Goal: Task Accomplishment & Management: Complete application form

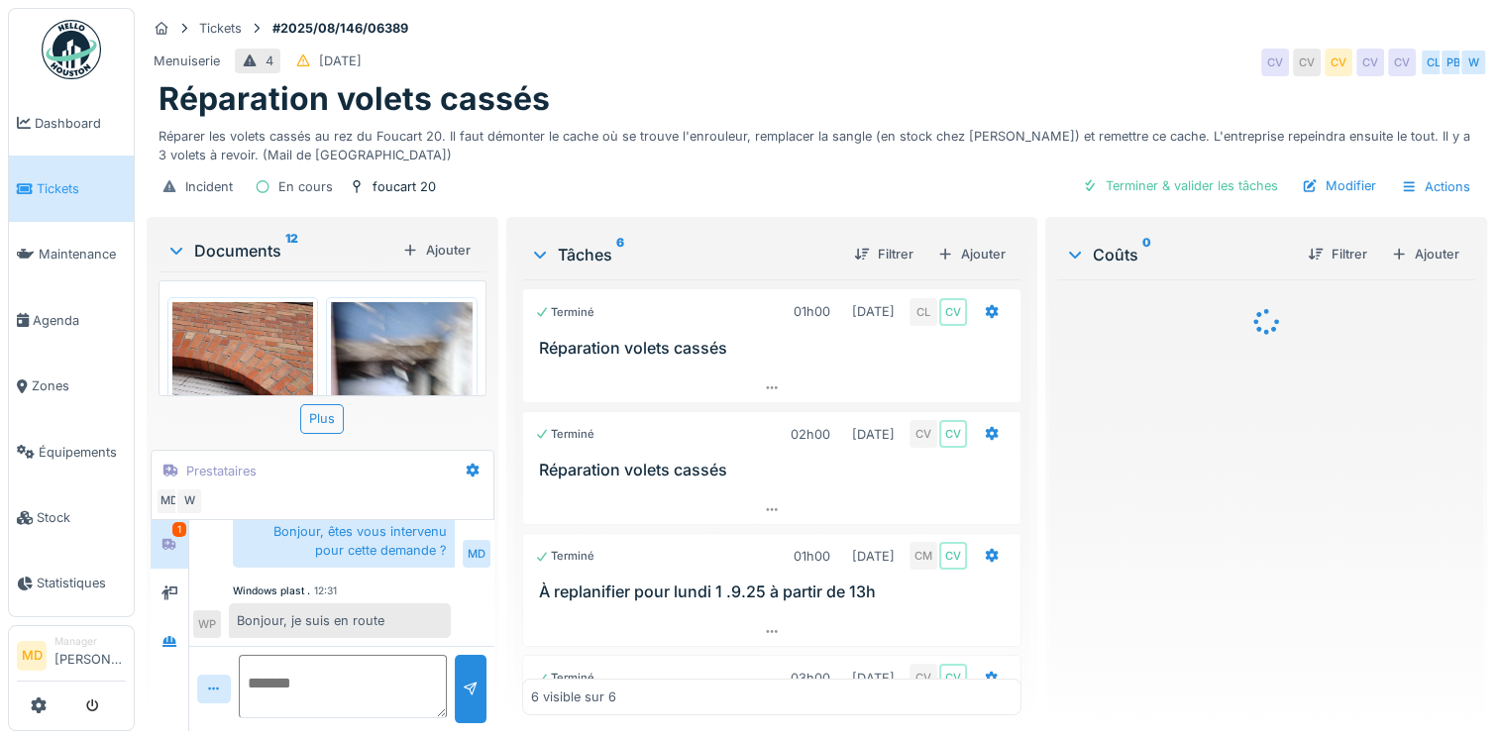
scroll to position [15, 0]
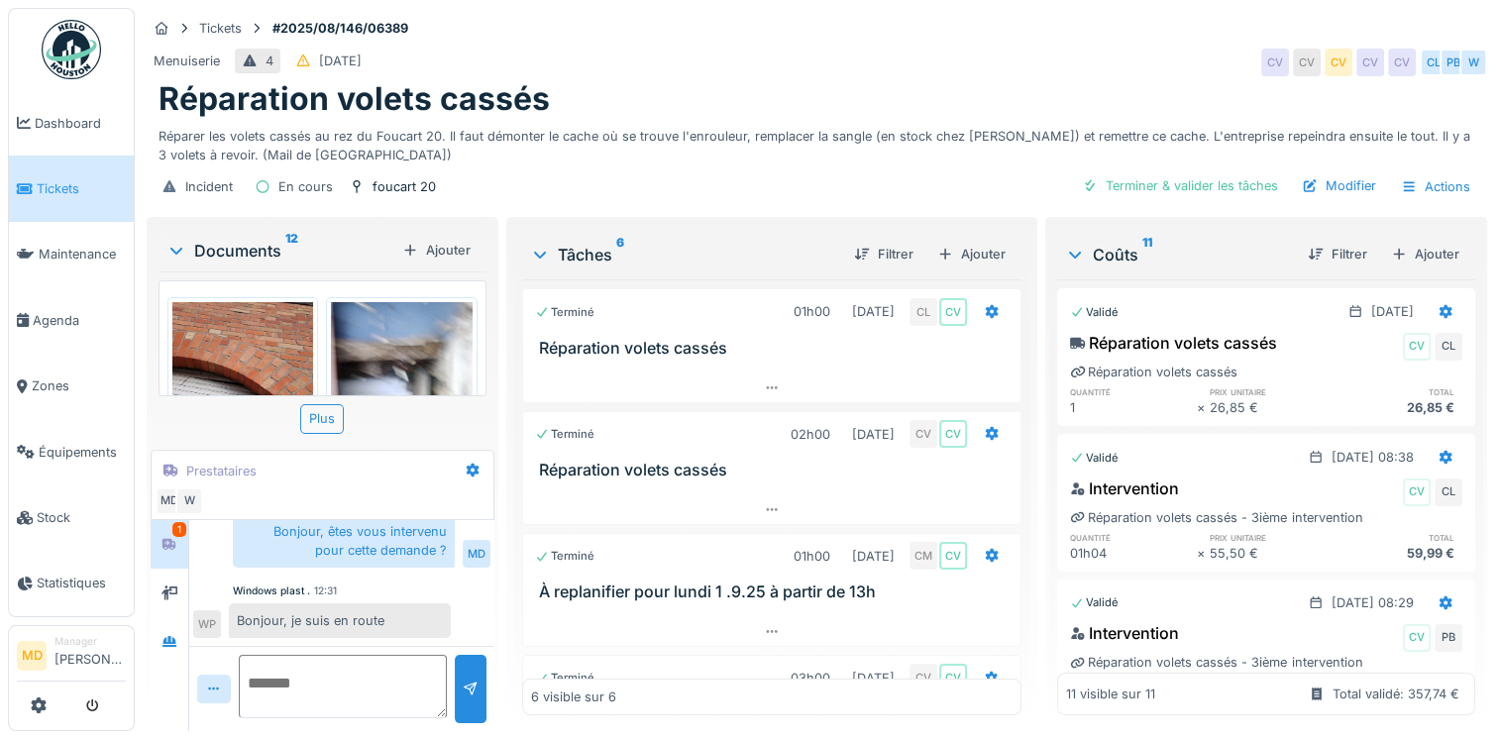
click at [313, 664] on textarea at bounding box center [343, 686] width 208 height 63
click at [363, 658] on textarea at bounding box center [343, 686] width 208 height 63
type textarea "**********"
click at [468, 680] on div at bounding box center [471, 689] width 16 height 19
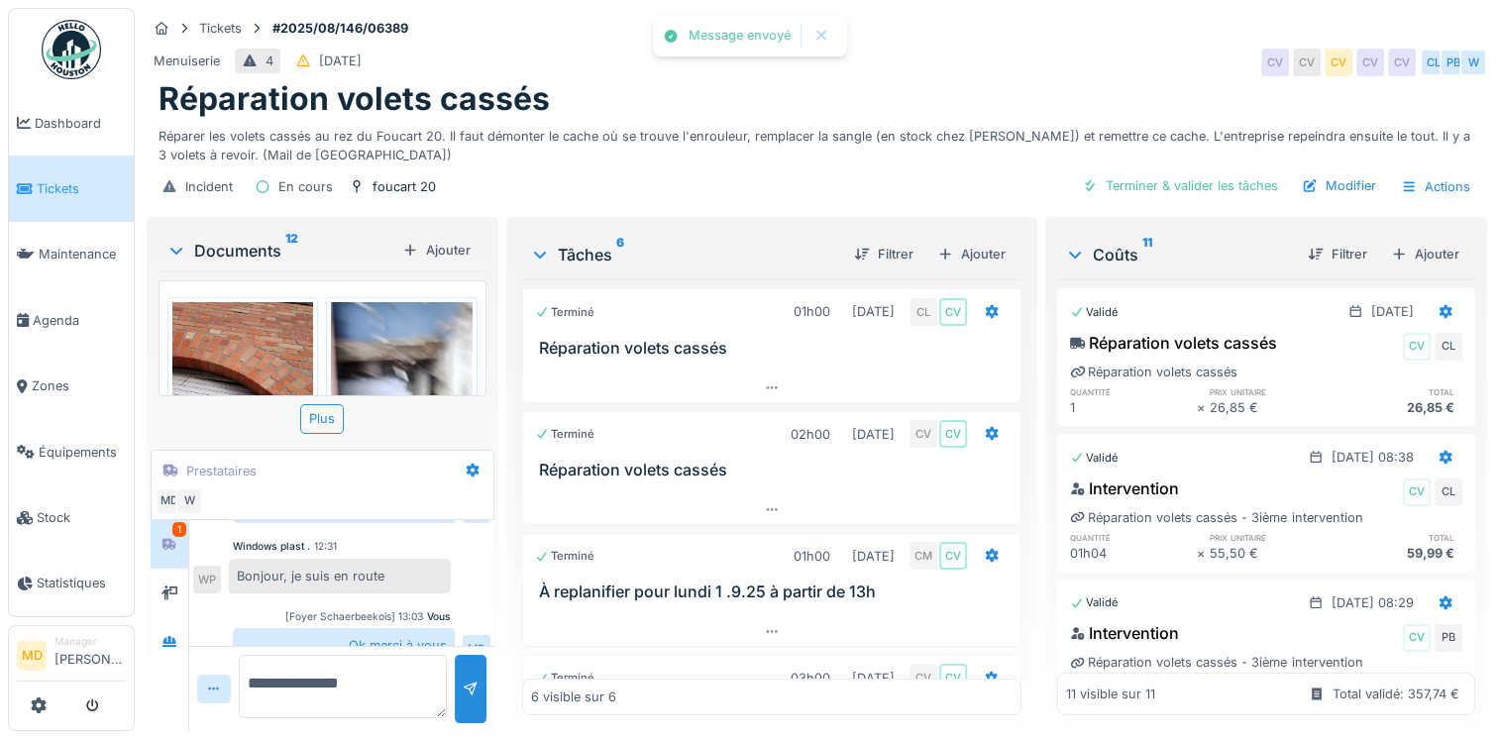
scroll to position [650, 0]
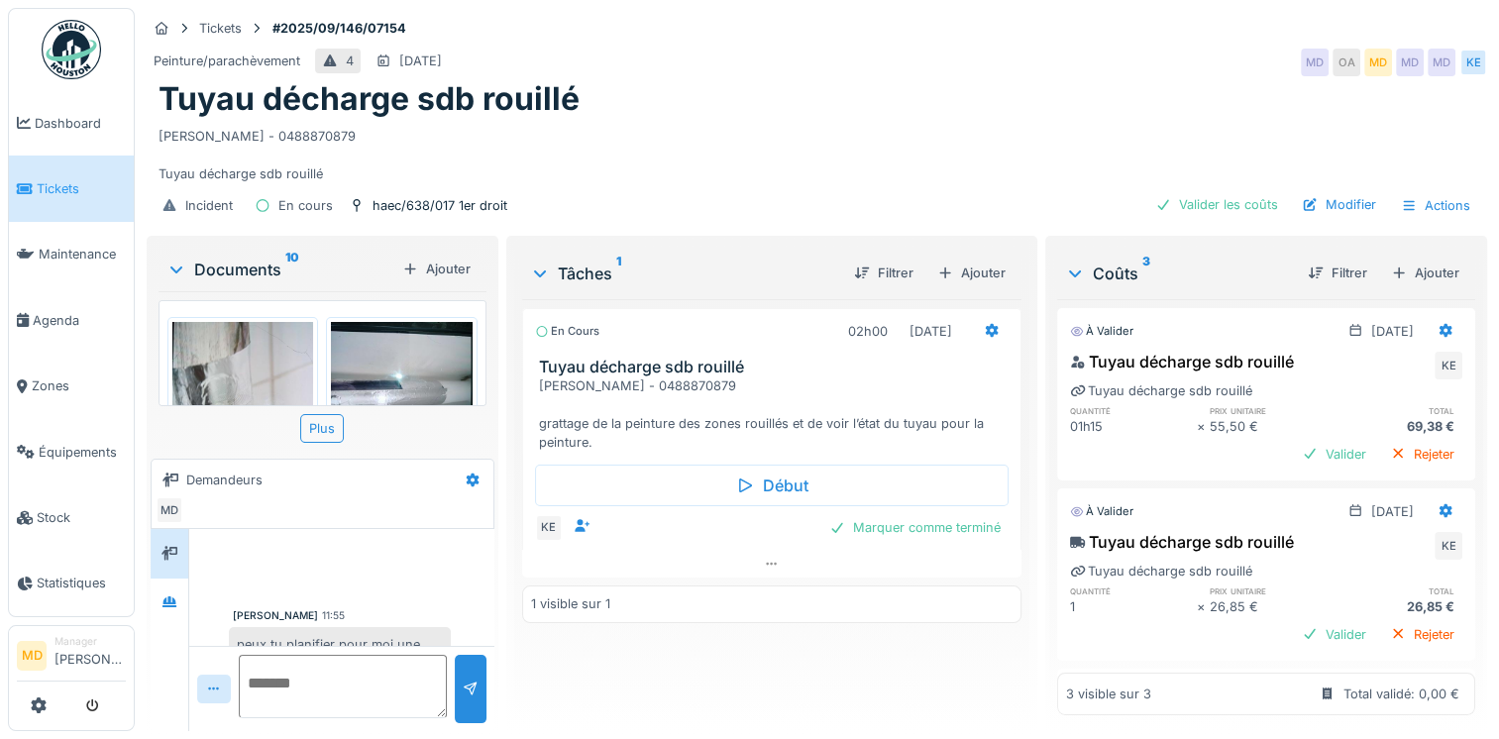
scroll to position [79, 0]
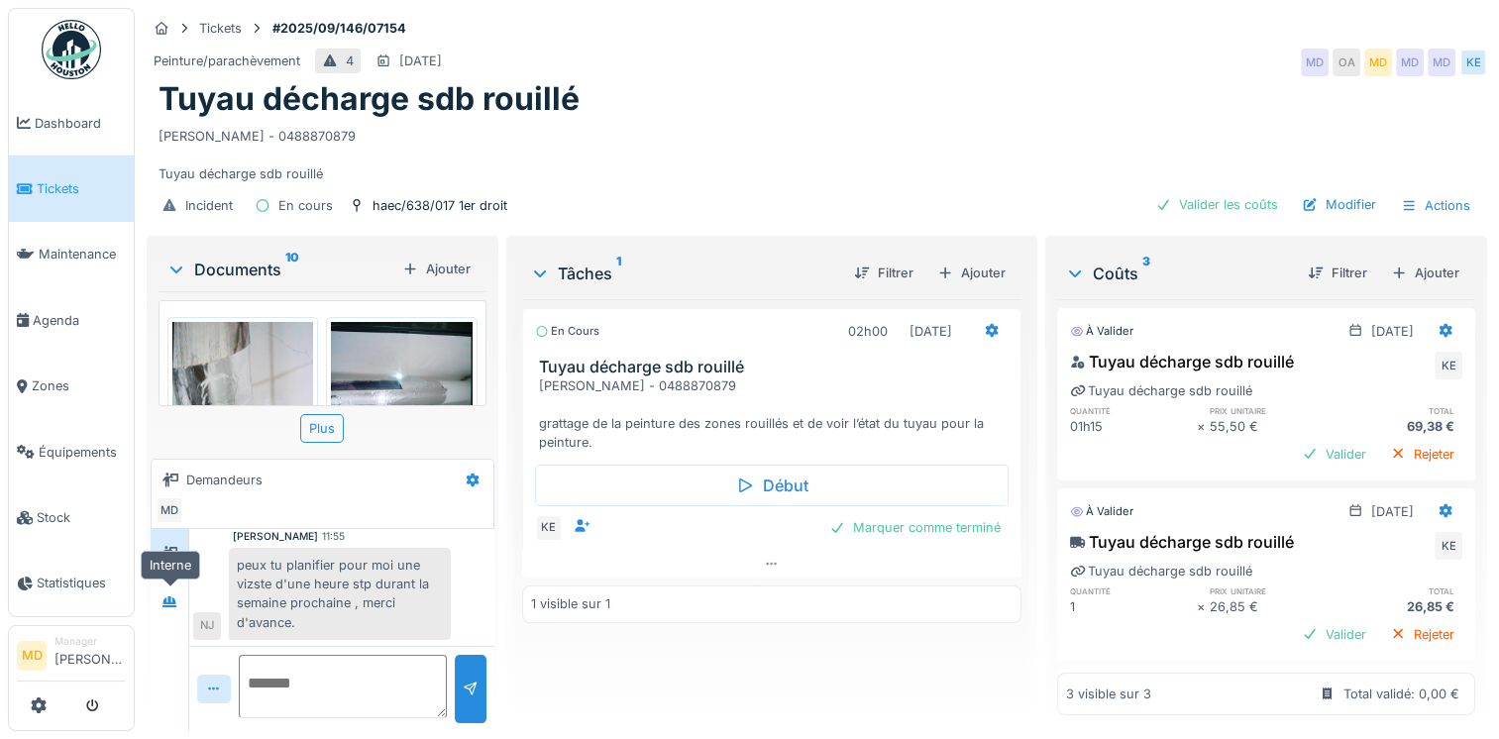
click at [196, 600] on div "peux tu planifier pour moi une vizste d'une heure stp durant la semaine prochai…" at bounding box center [322, 594] width 258 height 92
click at [166, 598] on icon at bounding box center [170, 602] width 14 height 11
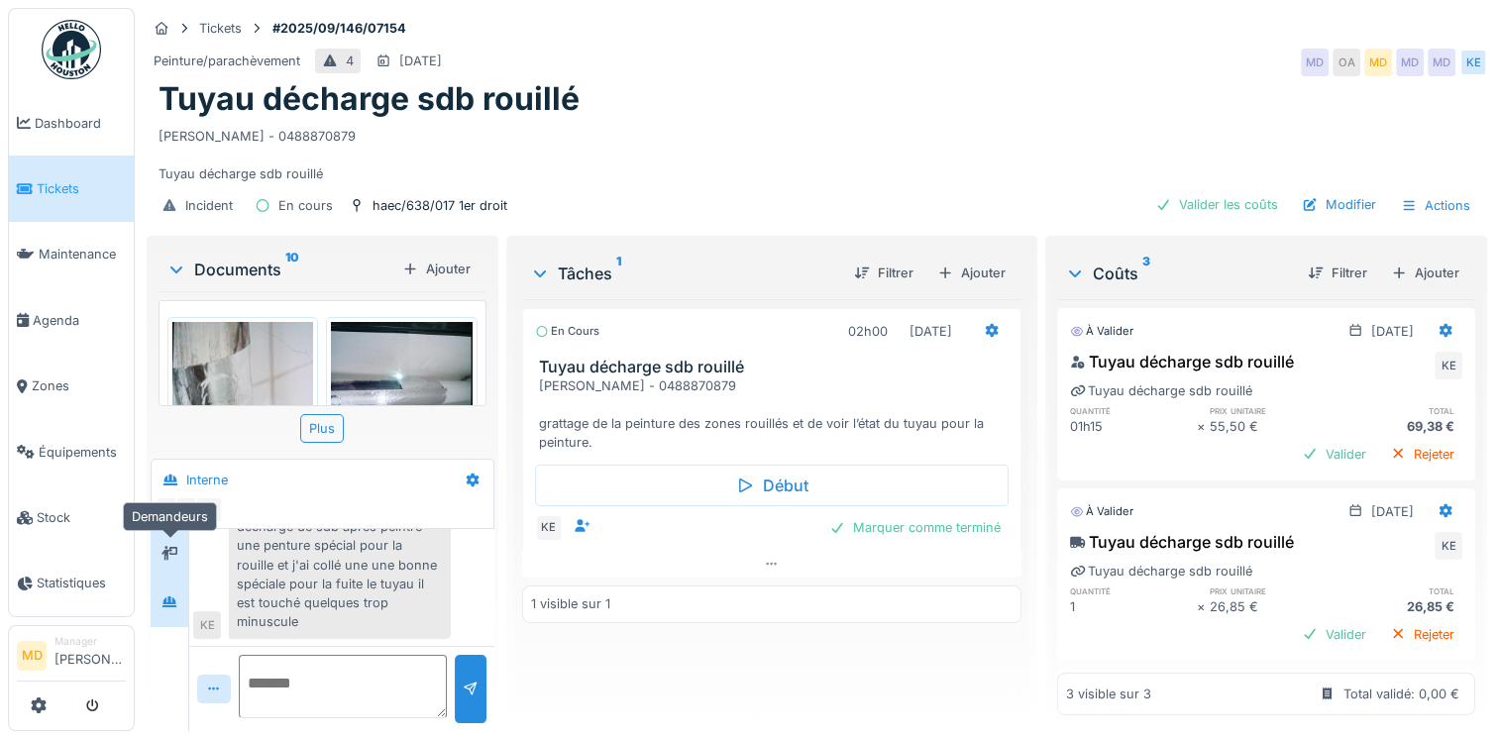
click at [177, 558] on icon at bounding box center [170, 553] width 16 height 13
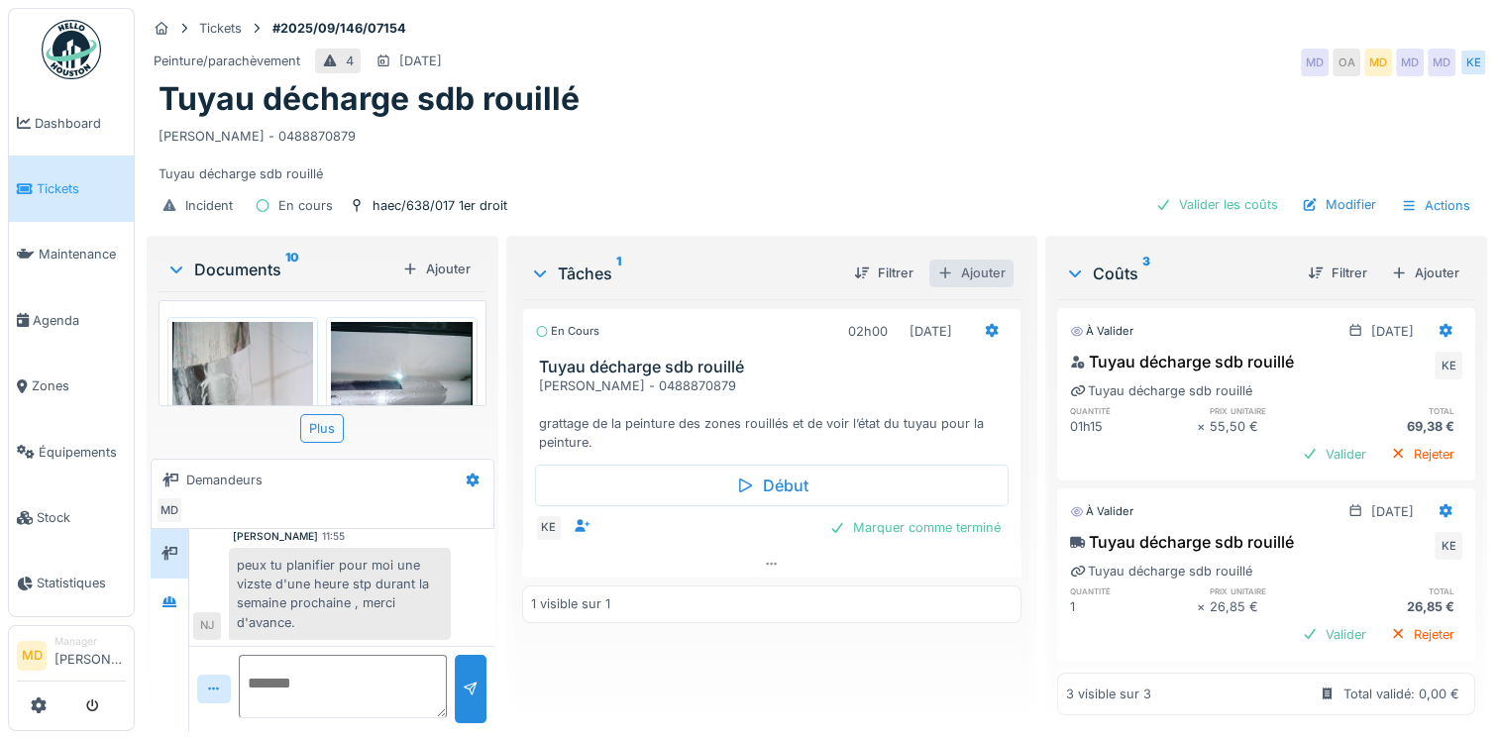
click at [973, 267] on div "Ajouter" at bounding box center [972, 273] width 84 height 27
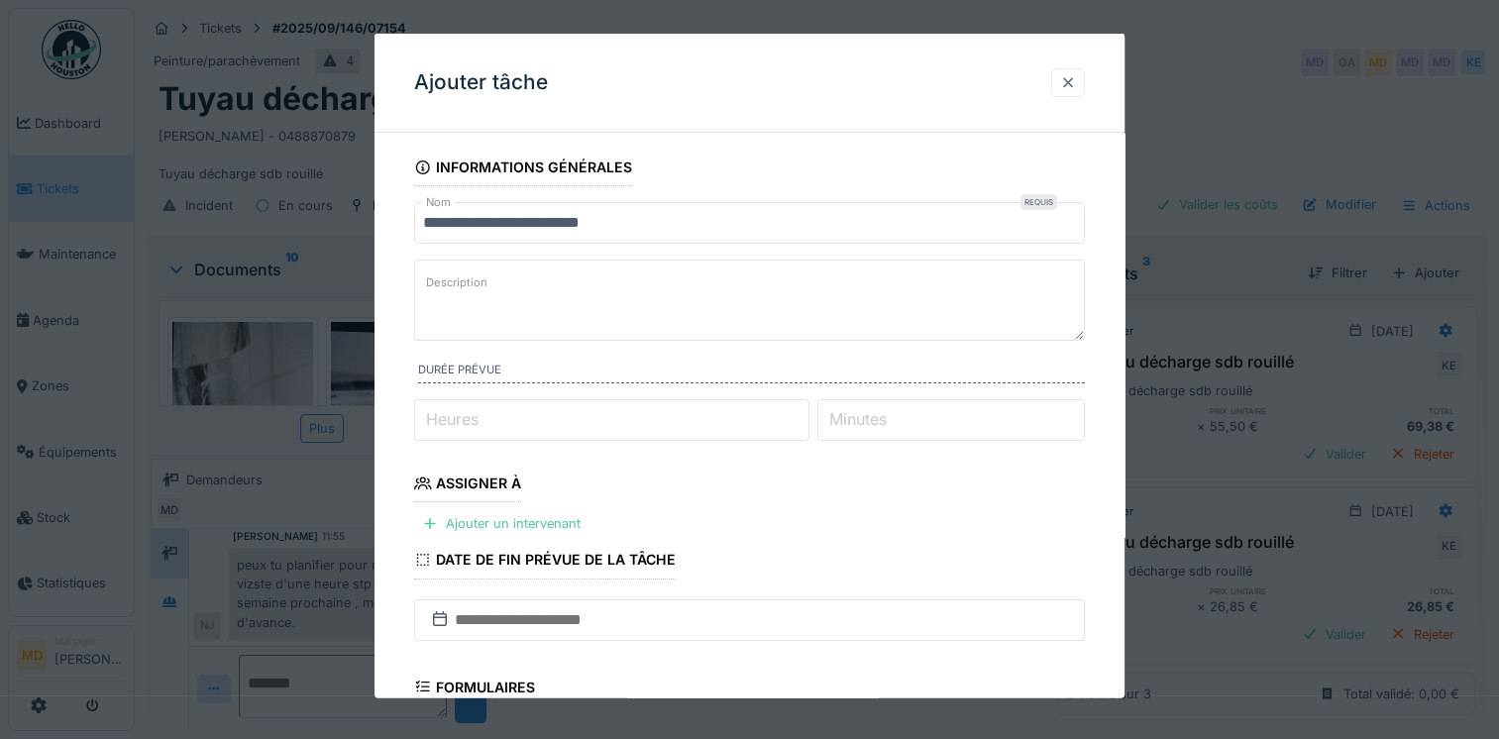
click at [1068, 81] on div at bounding box center [1068, 81] width 16 height 19
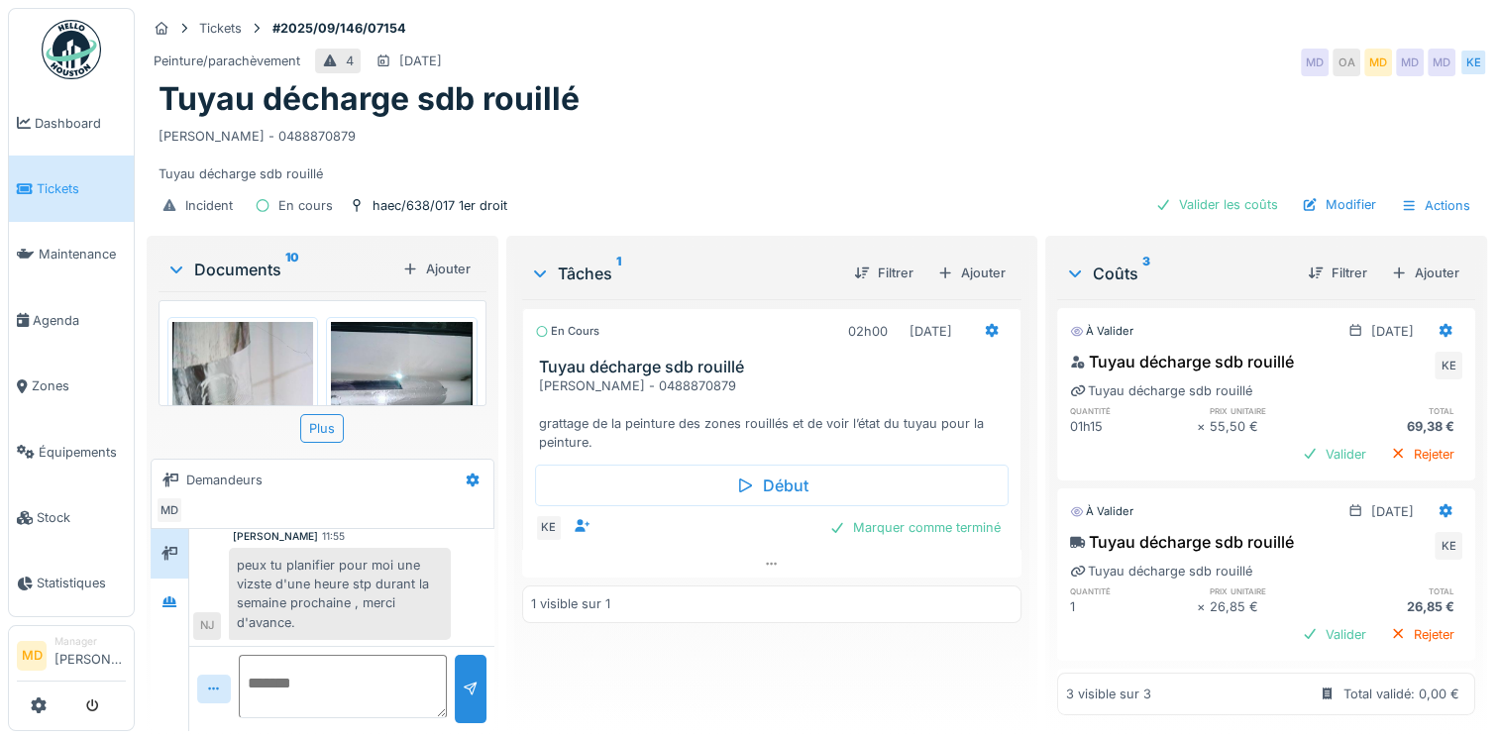
click at [967, 286] on div "Filtrer Ajouter" at bounding box center [925, 273] width 175 height 35
click at [972, 264] on div "Ajouter" at bounding box center [972, 273] width 84 height 27
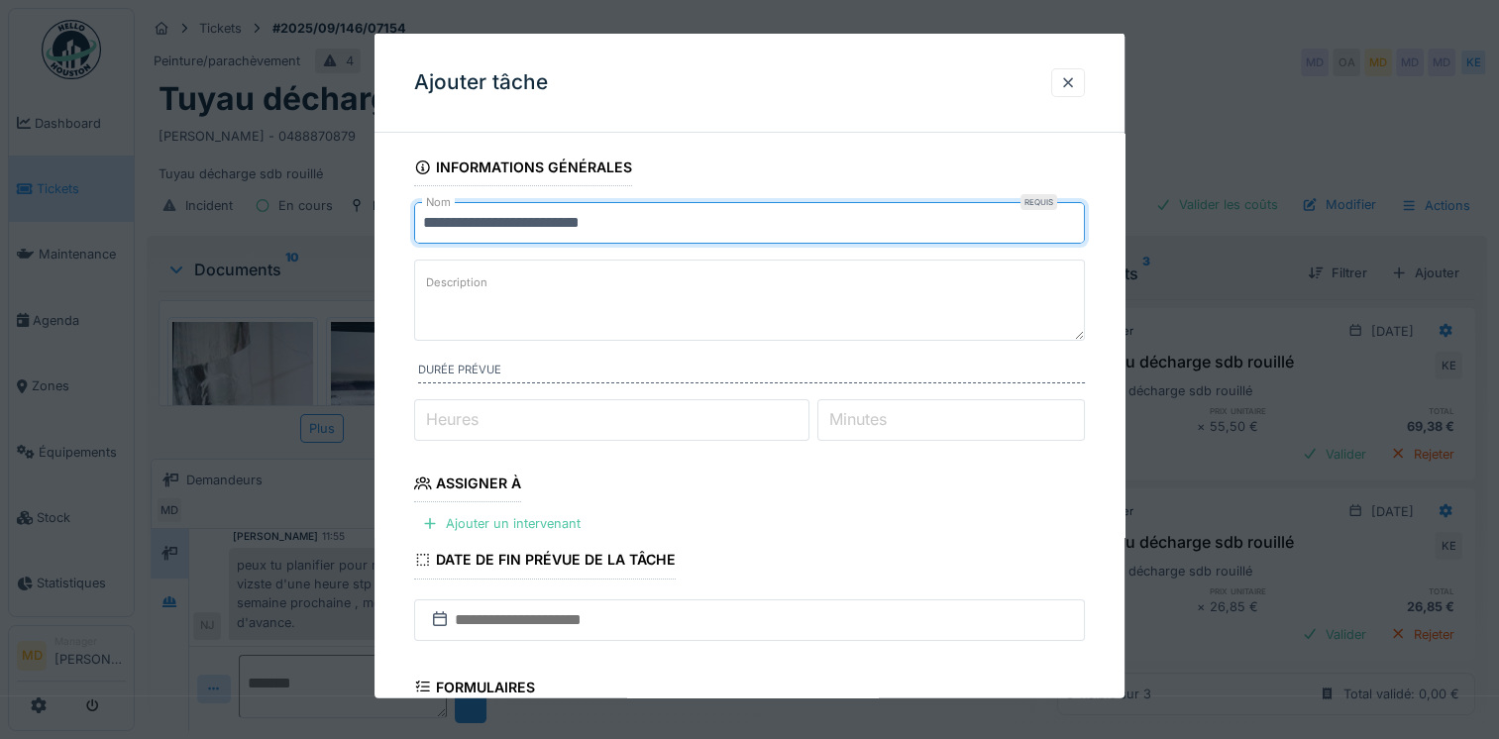
drag, startPoint x: 697, startPoint y: 220, endPoint x: 184, endPoint y: 261, distance: 514.0
click at [184, 261] on div "**********" at bounding box center [817, 369] width 1365 height 739
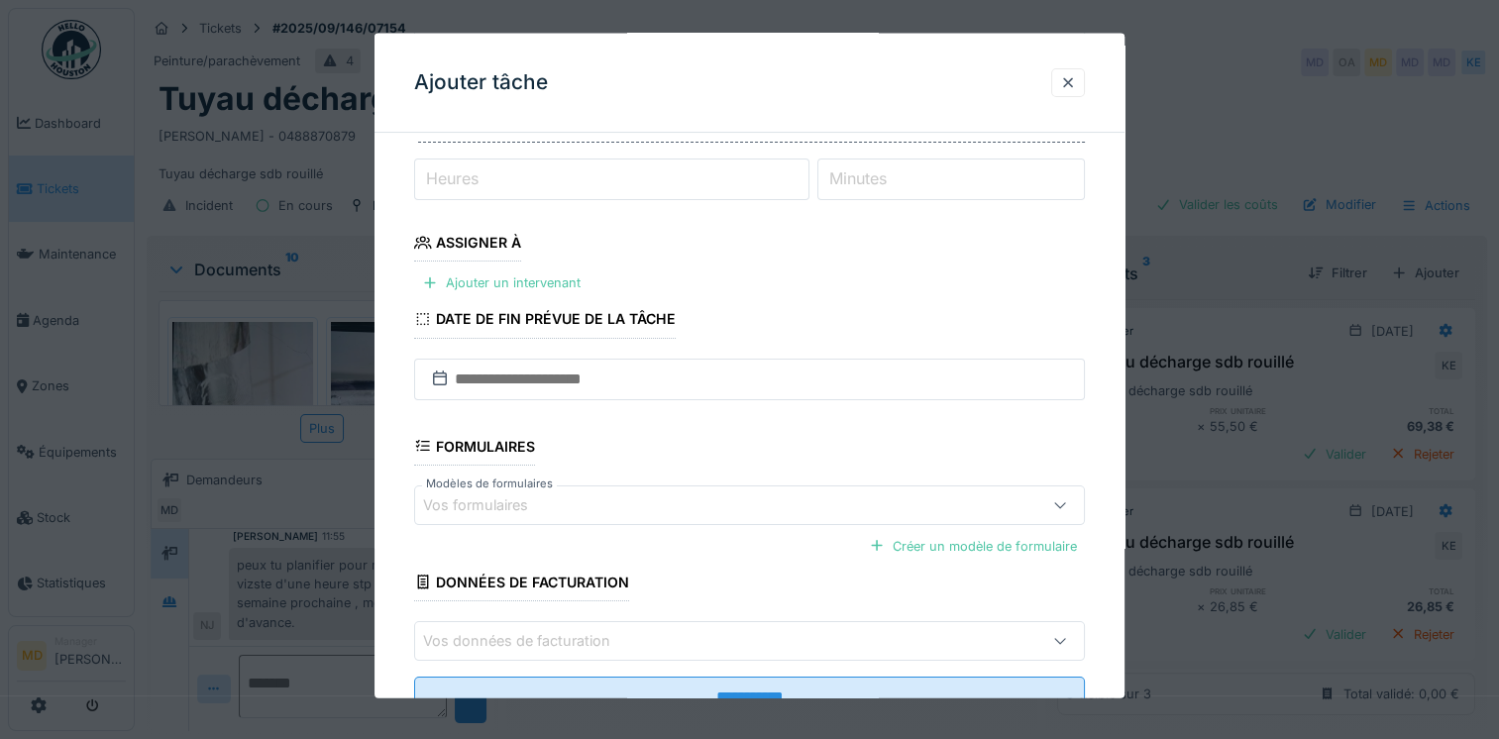
scroll to position [311, 0]
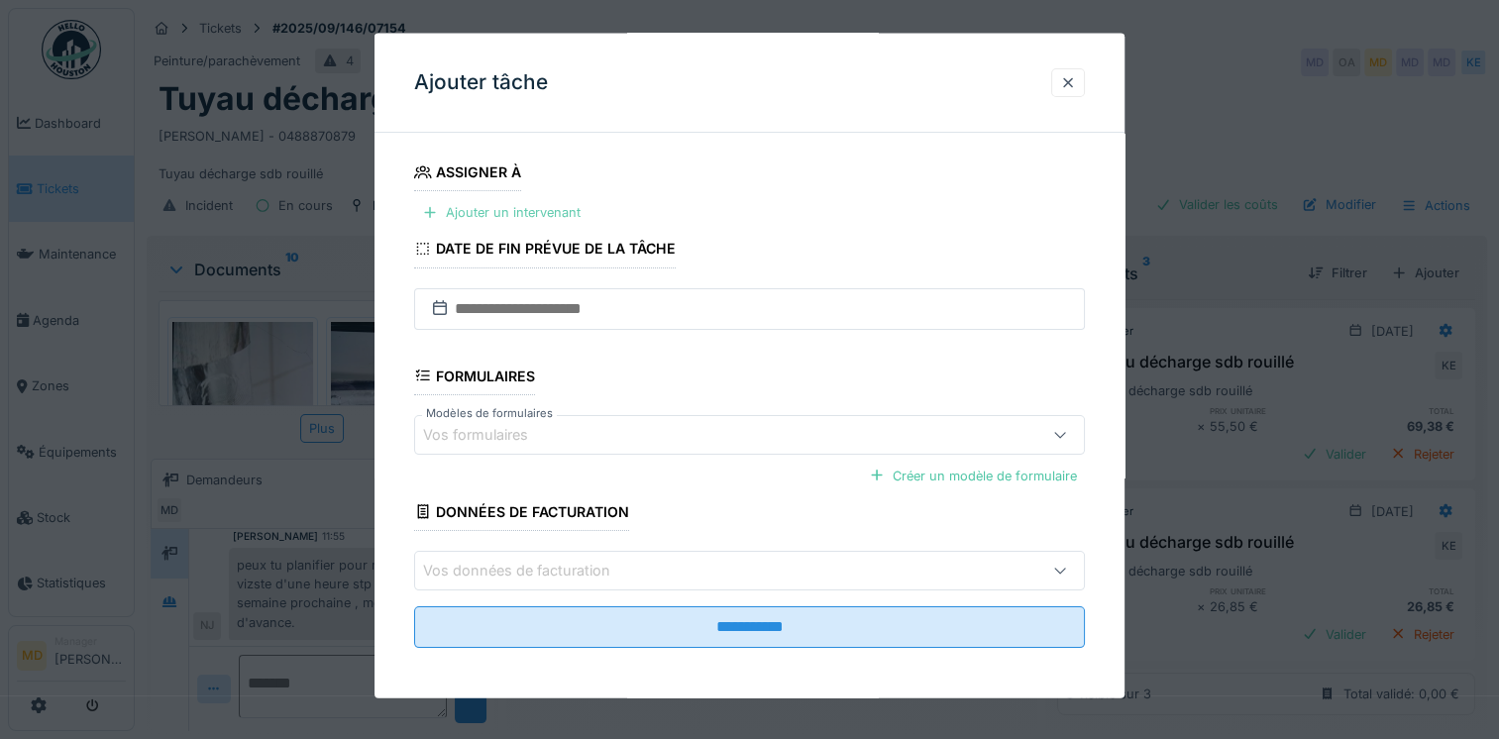
type input "**********"
click at [531, 210] on div "Ajouter un intervenant" at bounding box center [501, 212] width 174 height 27
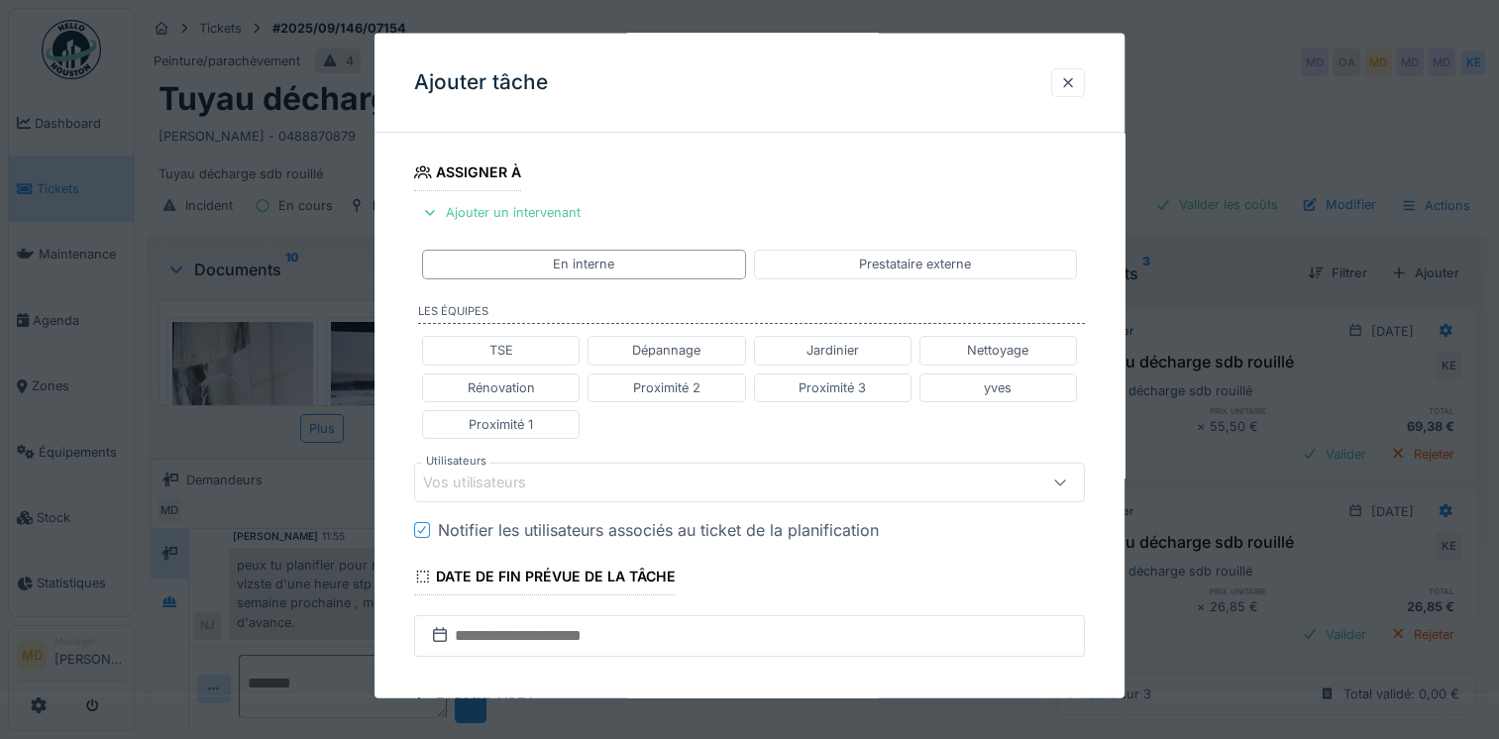
click at [503, 472] on div "Vos utilisateurs" at bounding box center [488, 483] width 131 height 22
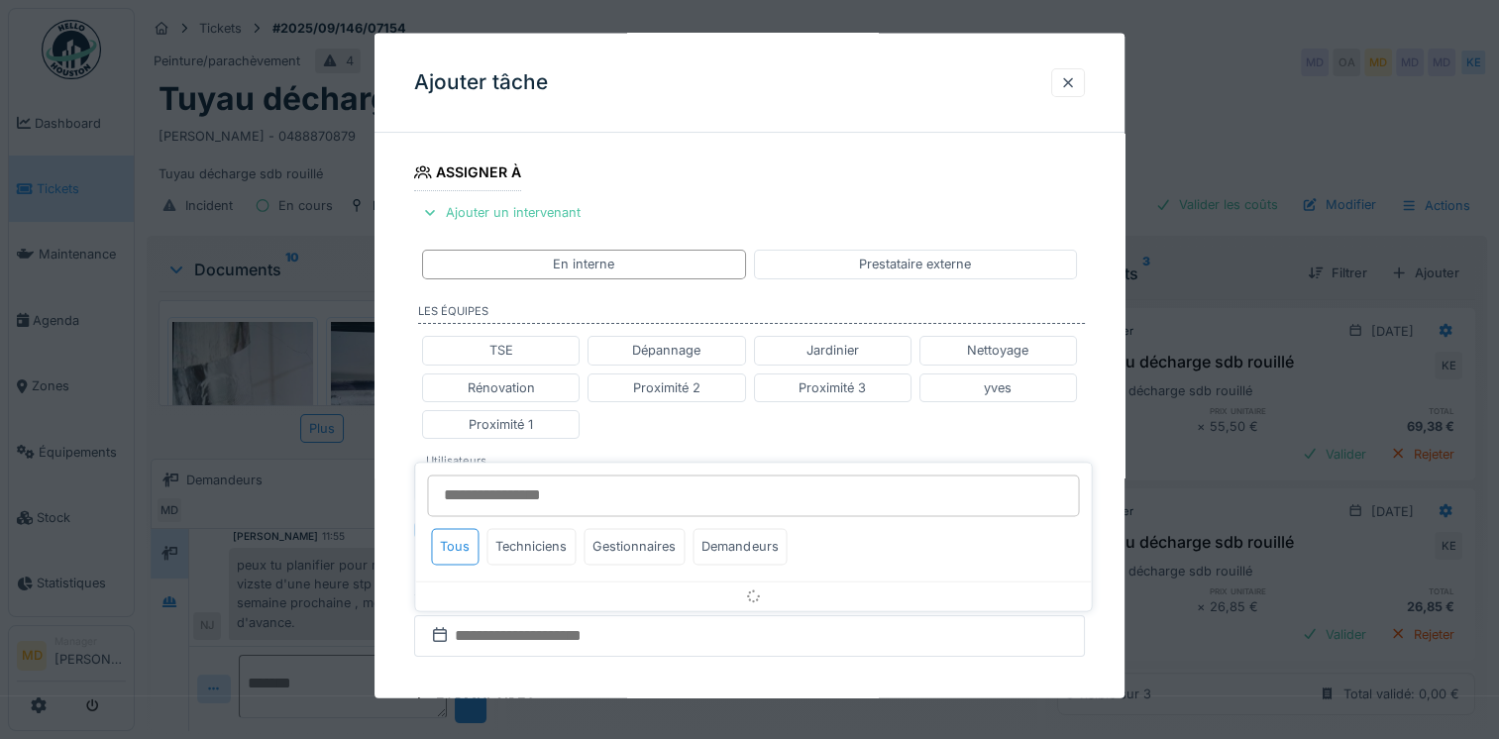
scroll to position [423, 0]
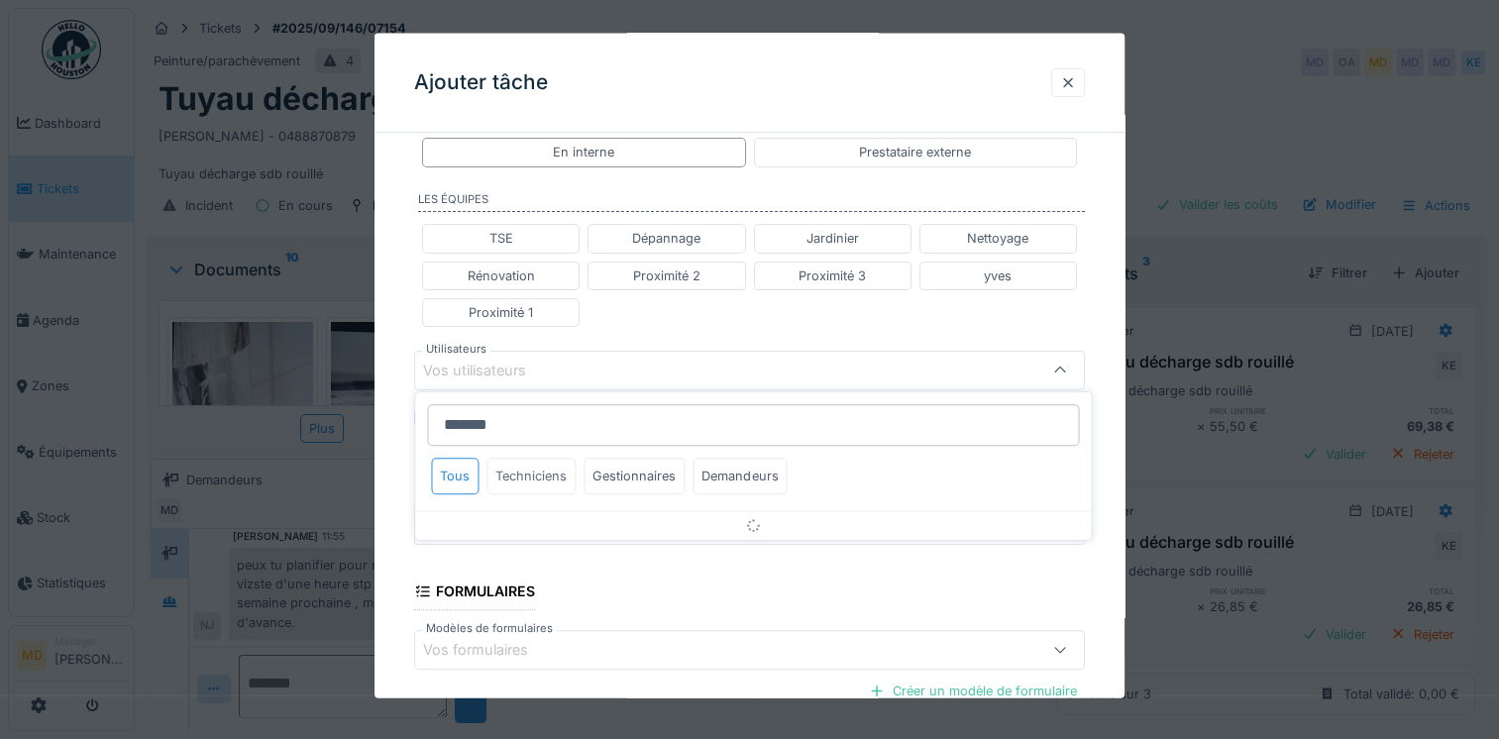
type input "*******"
click at [512, 478] on div "Techniciens" at bounding box center [531, 476] width 89 height 37
click at [473, 475] on div "Tous" at bounding box center [455, 476] width 48 height 37
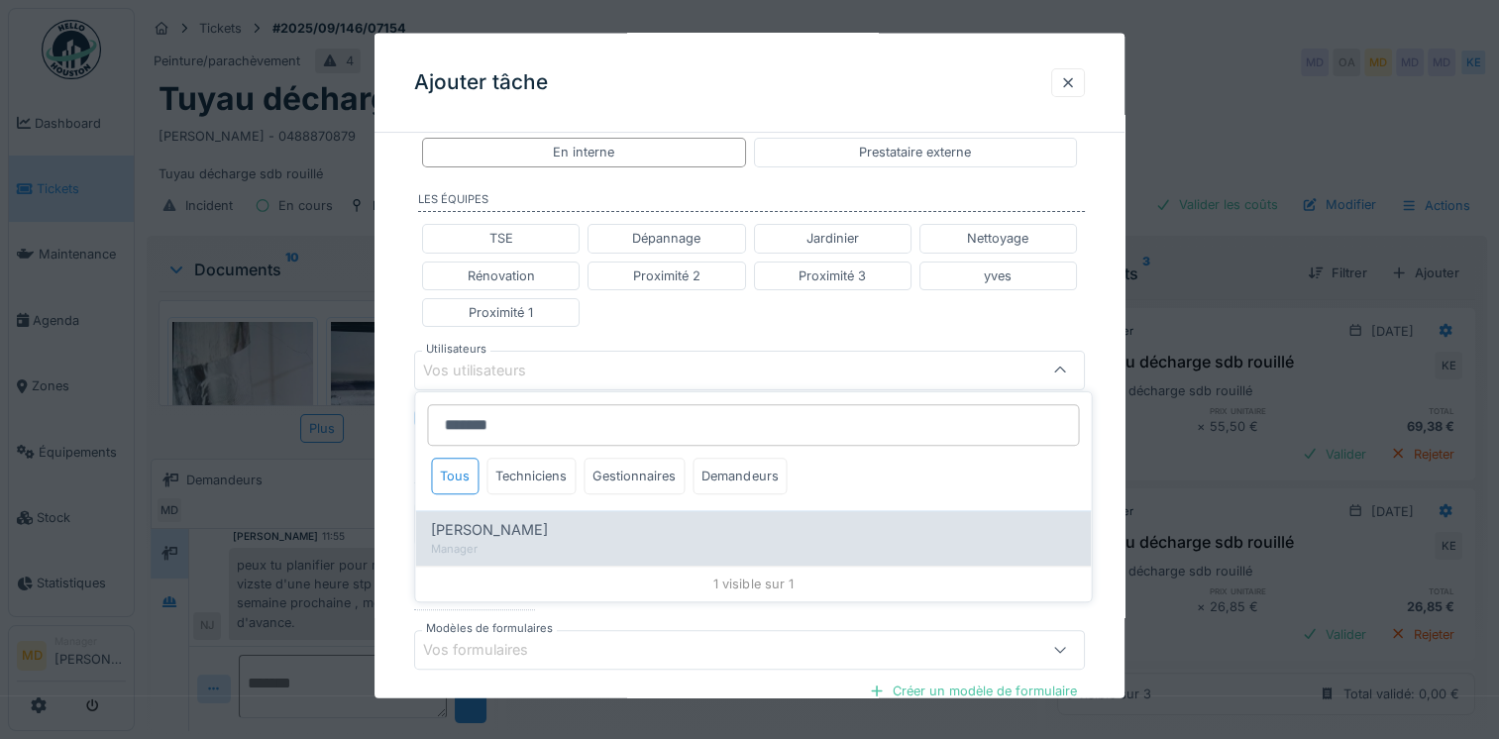
click at [487, 557] on div "Nicolae Jitcu Manager" at bounding box center [753, 537] width 676 height 55
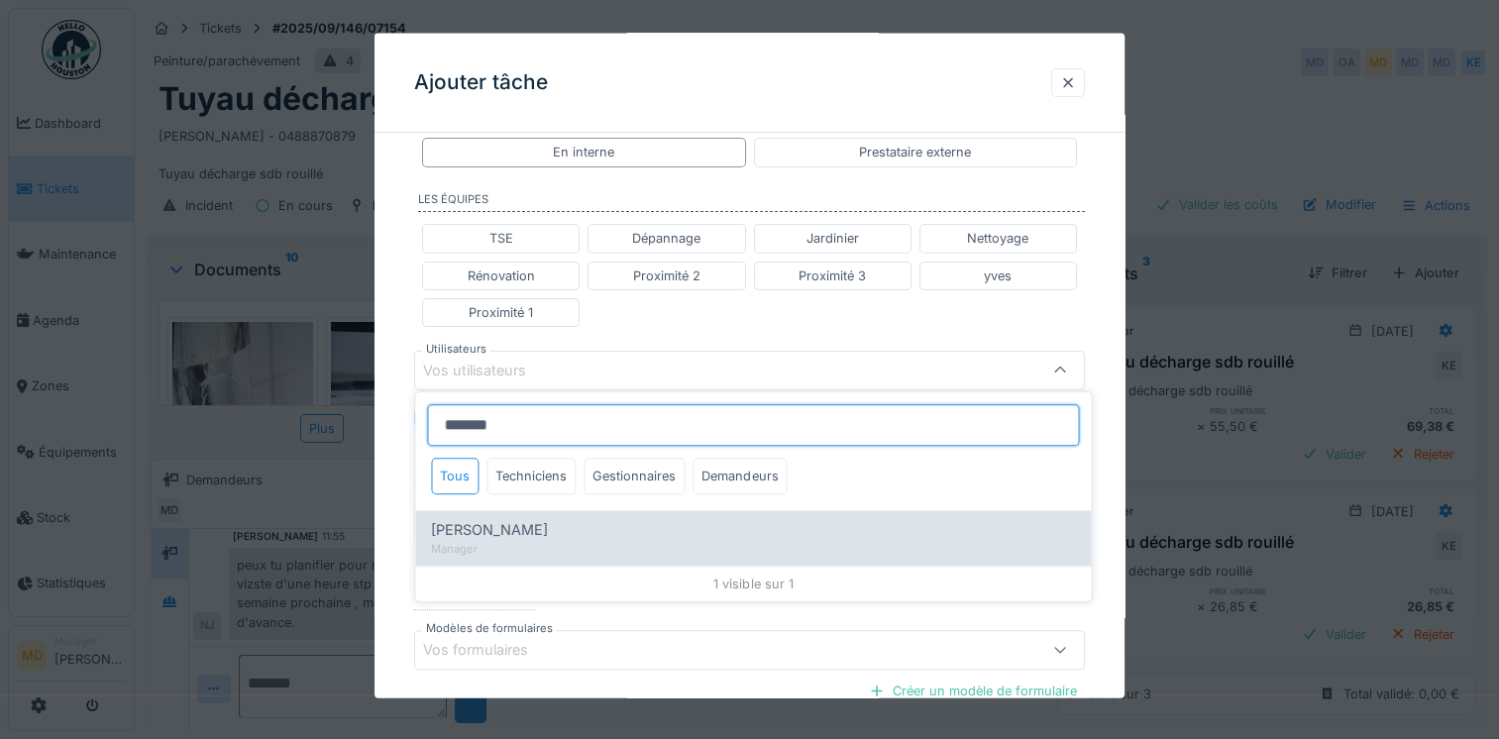
type input "*****"
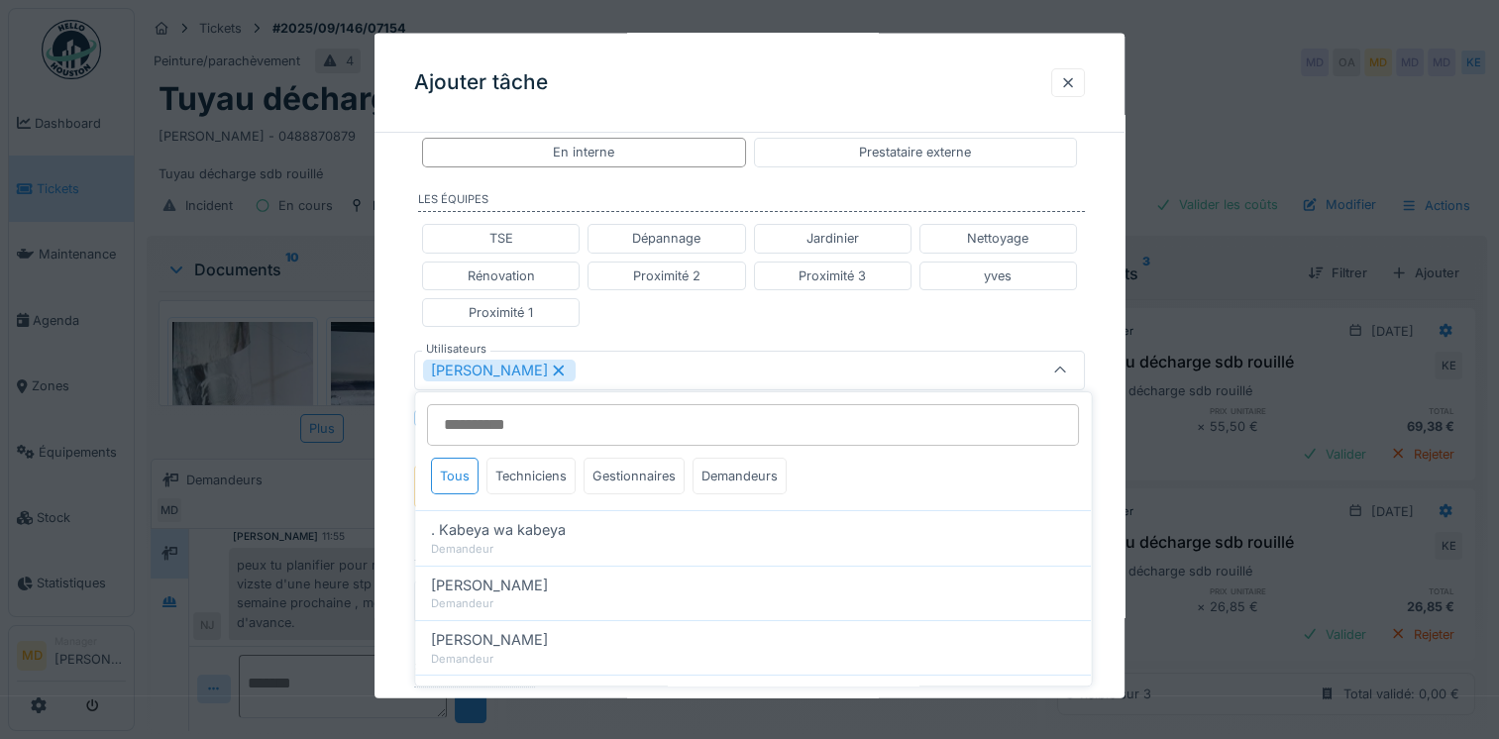
click at [406, 343] on div "**********" at bounding box center [750, 360] width 750 height 1271
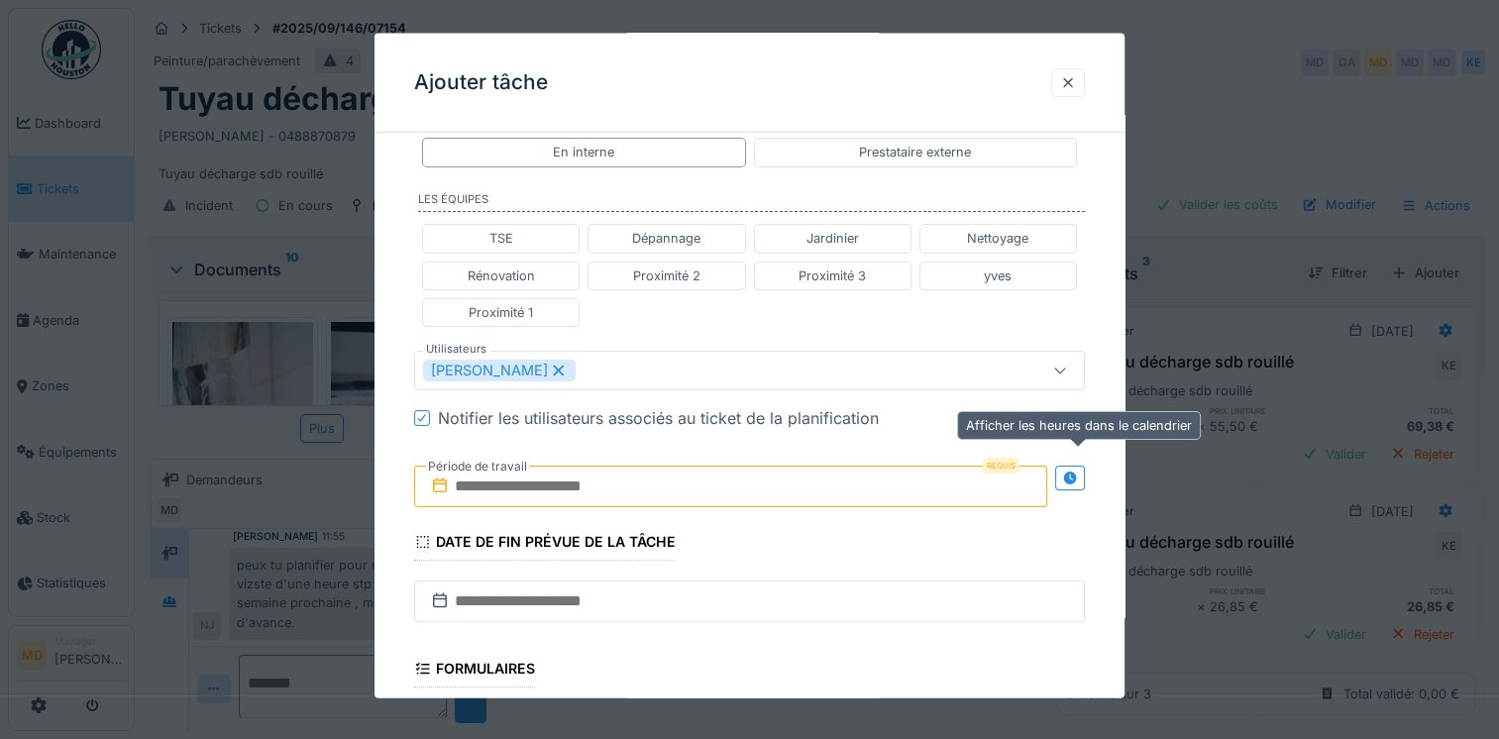
click at [1077, 472] on icon at bounding box center [1070, 477] width 16 height 13
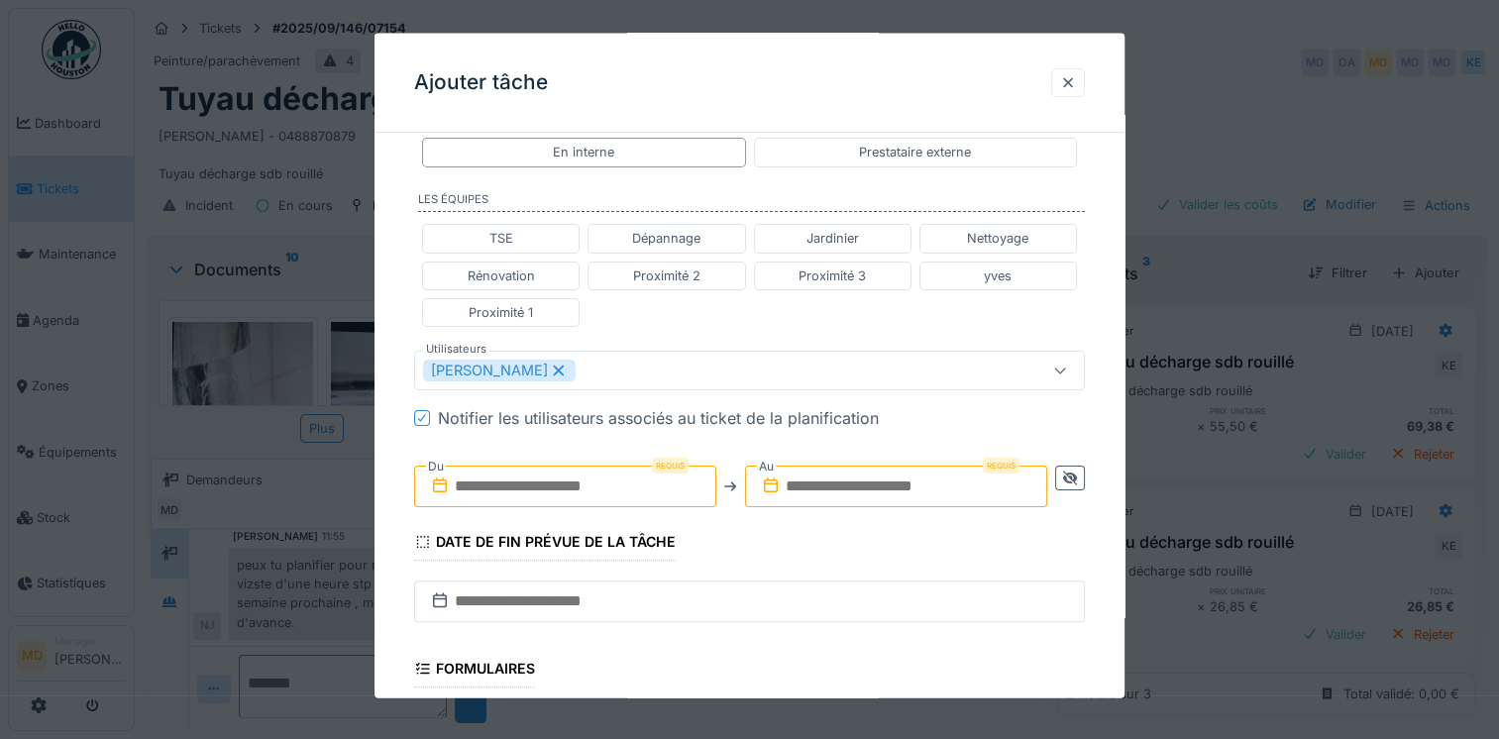
click at [547, 498] on input "text" at bounding box center [565, 487] width 302 height 42
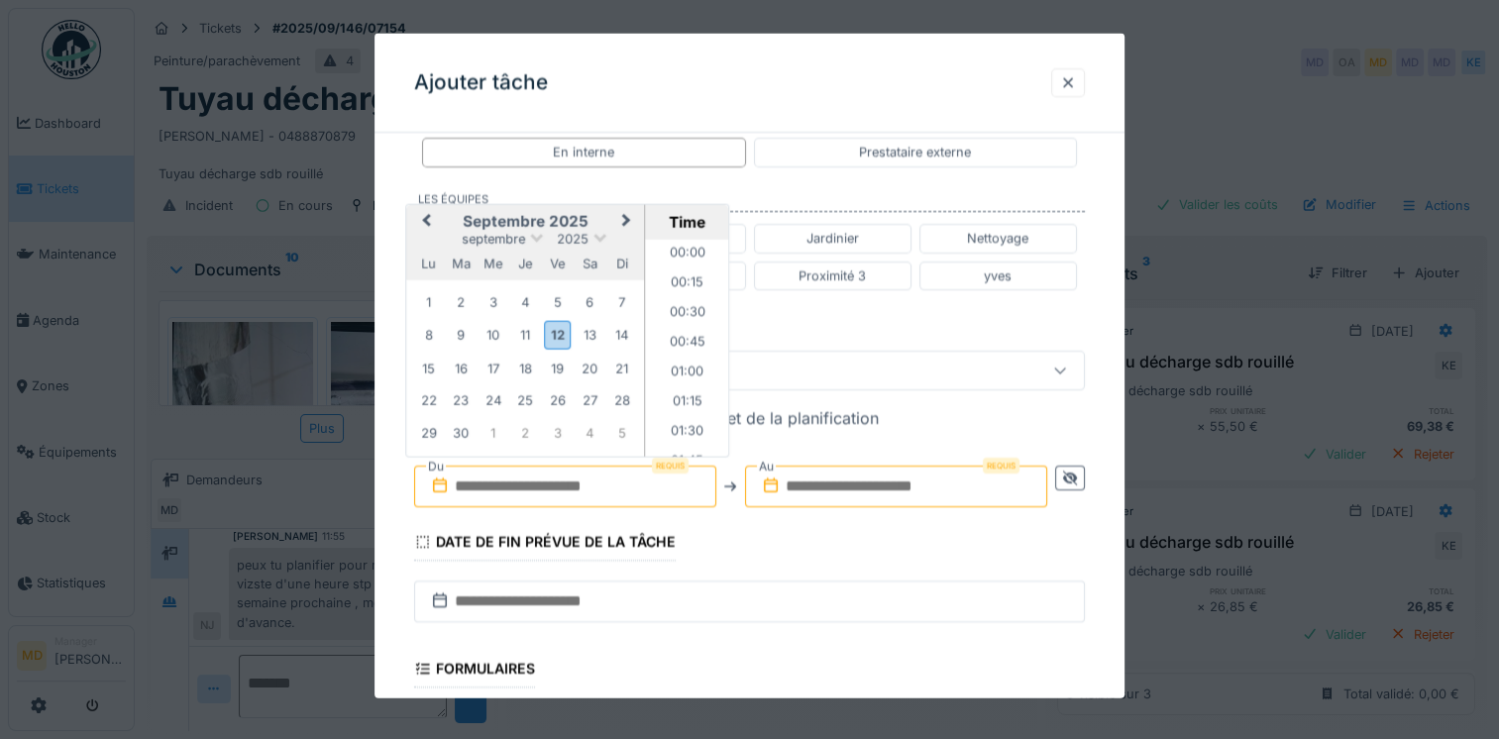
scroll to position [1452, 0]
click at [444, 216] on h2 "septembre 2025" at bounding box center [525, 221] width 238 height 18
click at [526, 363] on div "18" at bounding box center [525, 368] width 27 height 27
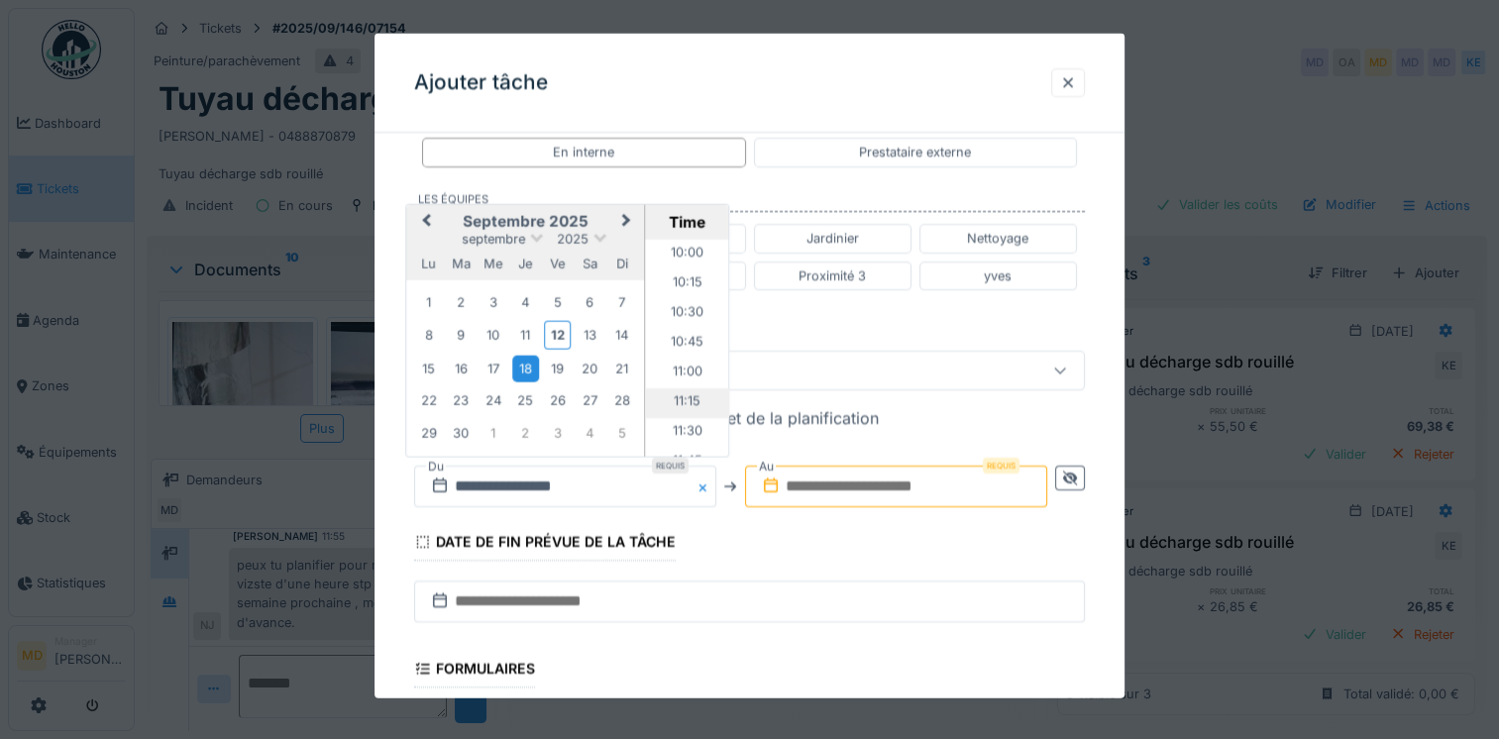
scroll to position [1155, 0]
click at [677, 279] on li "10:00" at bounding box center [688, 289] width 84 height 30
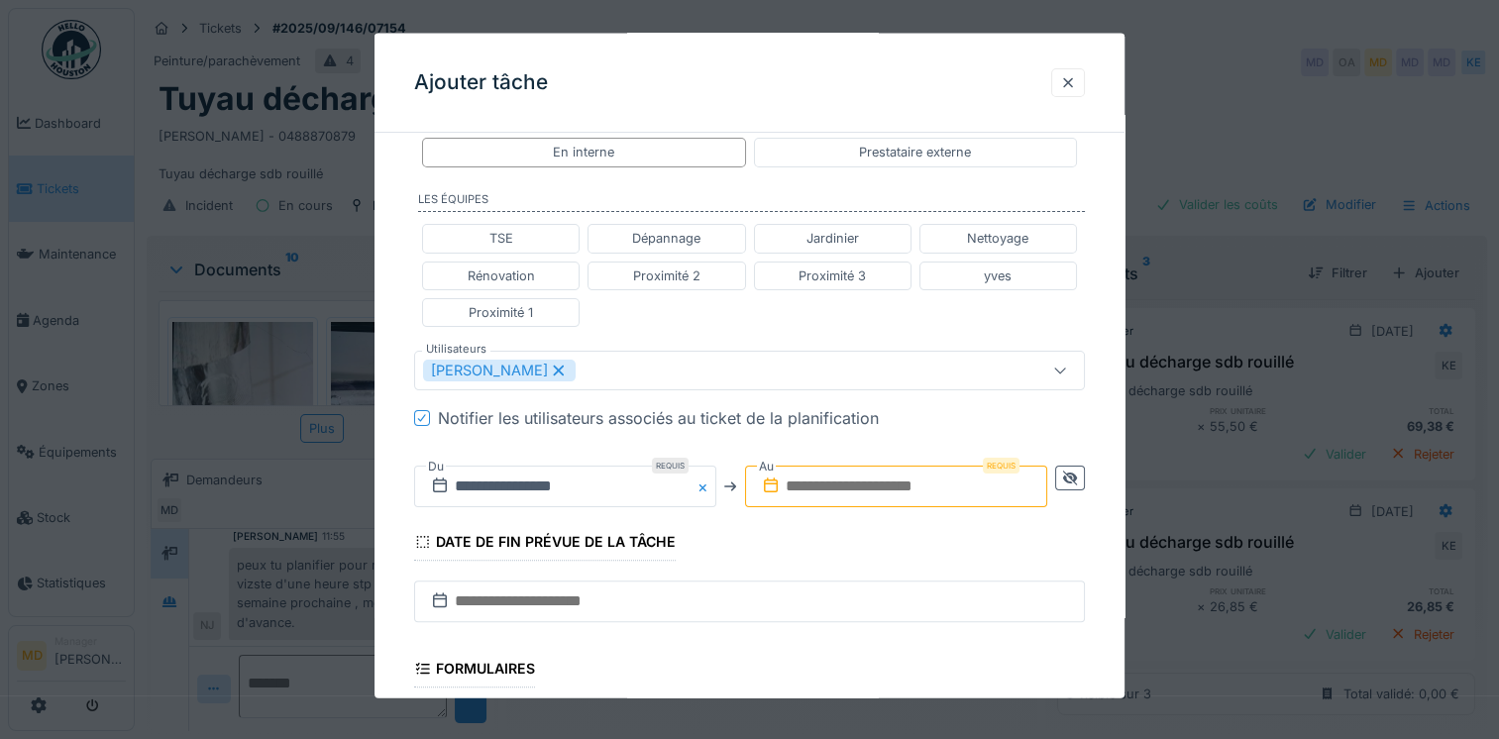
click at [819, 477] on input "text" at bounding box center [896, 487] width 302 height 42
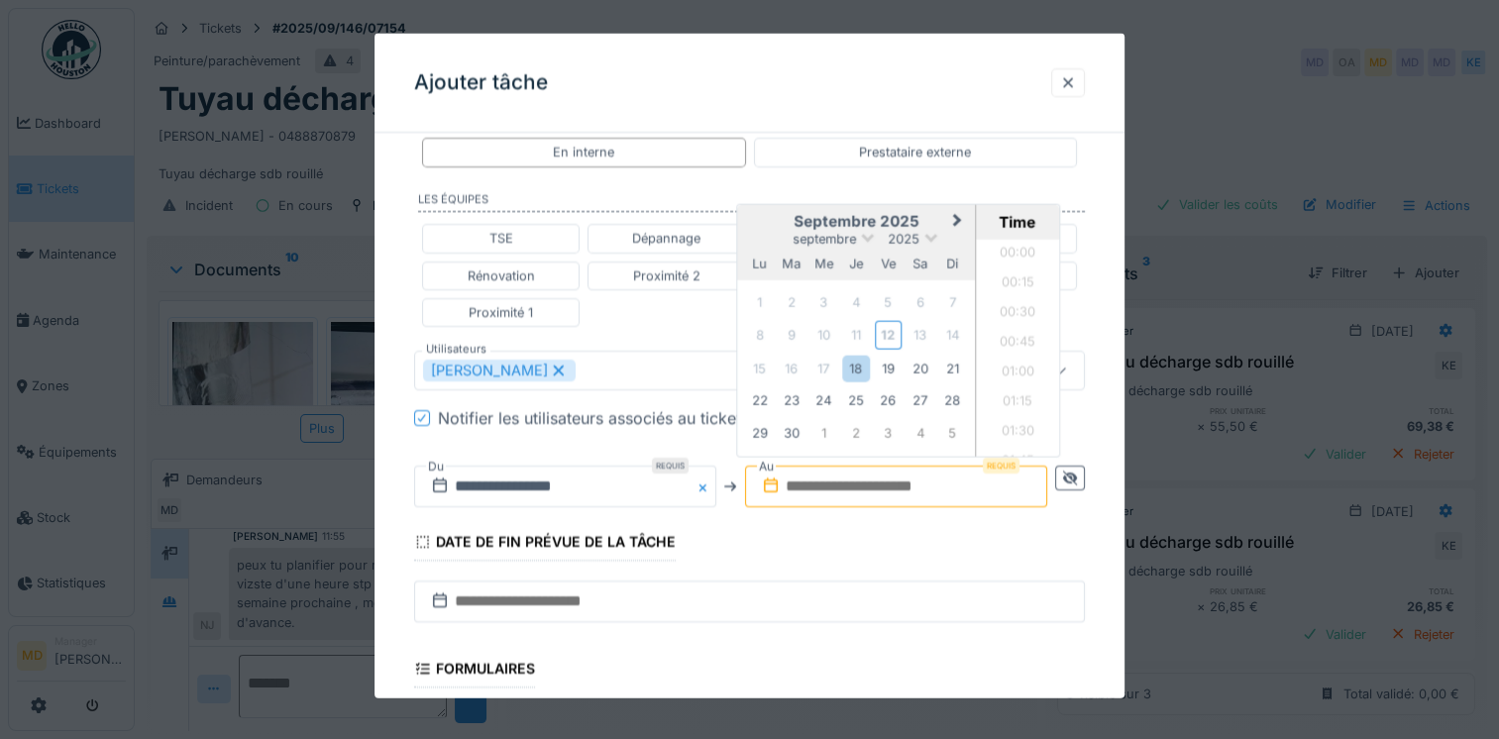
scroll to position [1452, 0]
click at [766, 206] on div "septembre 2025 septembre 2025 lu ma me je ve sa di" at bounding box center [856, 241] width 238 height 75
click at [854, 371] on div "18" at bounding box center [856, 368] width 27 height 27
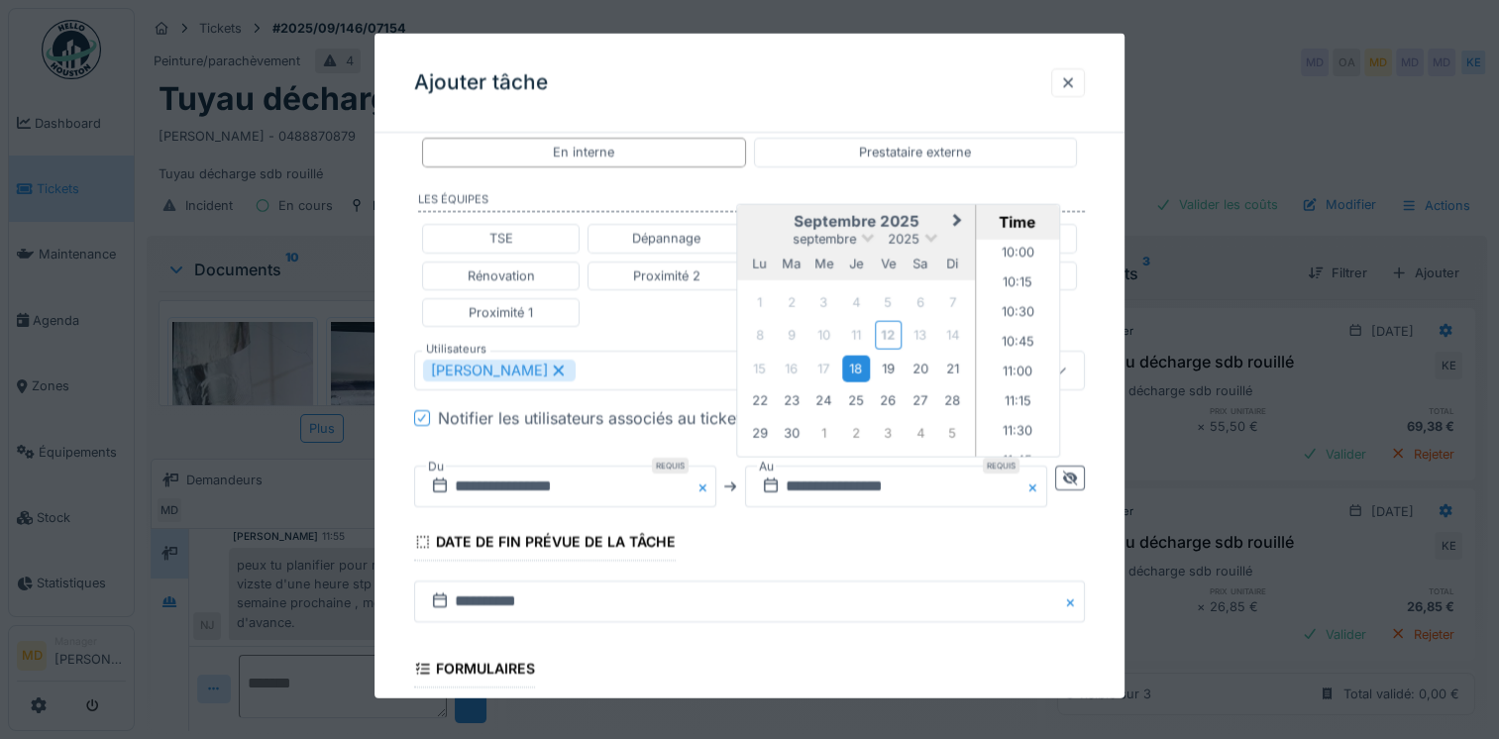
scroll to position [1254, 0]
click at [1014, 304] on li "11:00" at bounding box center [1018, 308] width 84 height 30
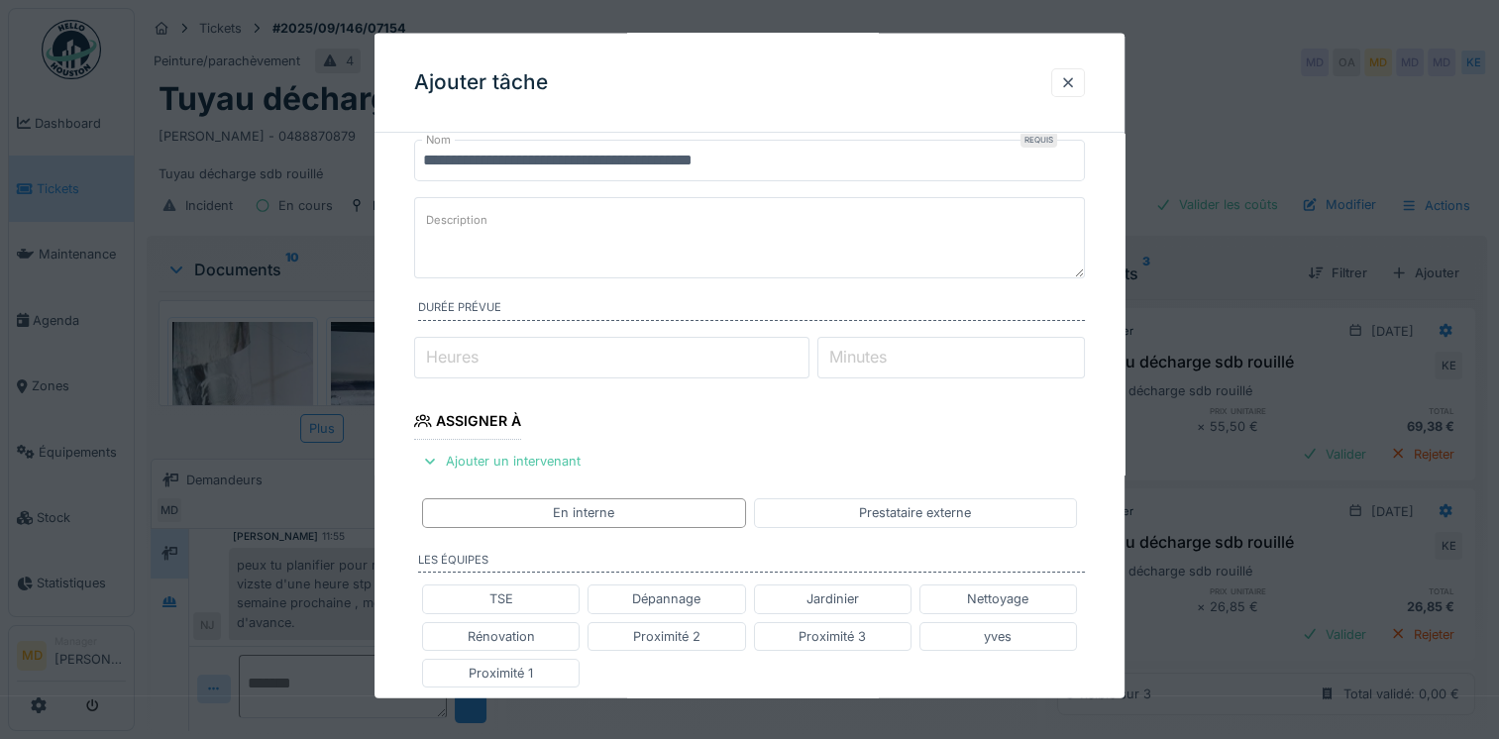
scroll to position [0, 0]
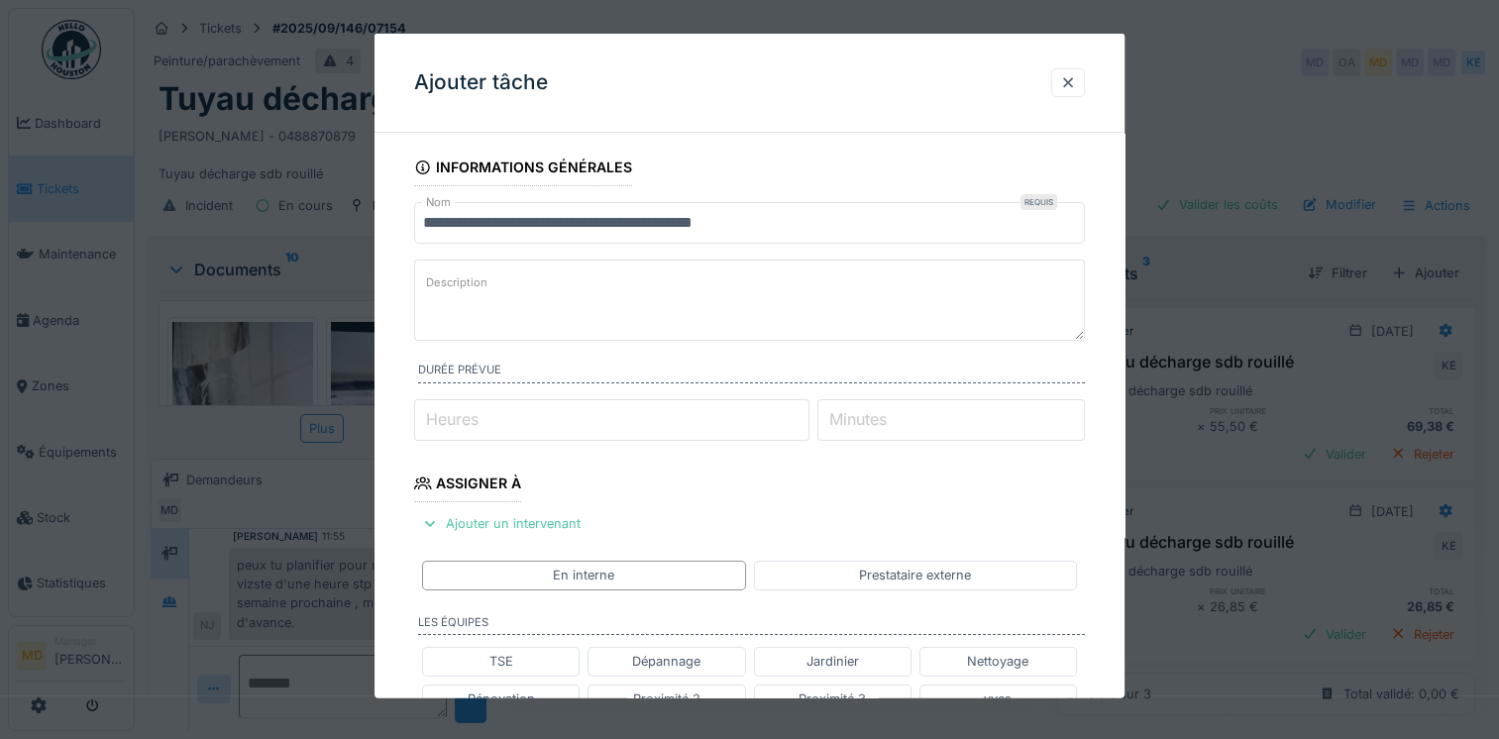
click at [513, 414] on input "Heures" at bounding box center [611, 420] width 395 height 42
click at [505, 298] on textarea "Description" at bounding box center [749, 300] width 671 height 81
click at [509, 311] on textarea "Description" at bounding box center [749, 300] width 671 height 81
click at [542, 305] on textarea "Description" at bounding box center [749, 300] width 671 height 81
click at [466, 284] on label "Description" at bounding box center [456, 283] width 69 height 25
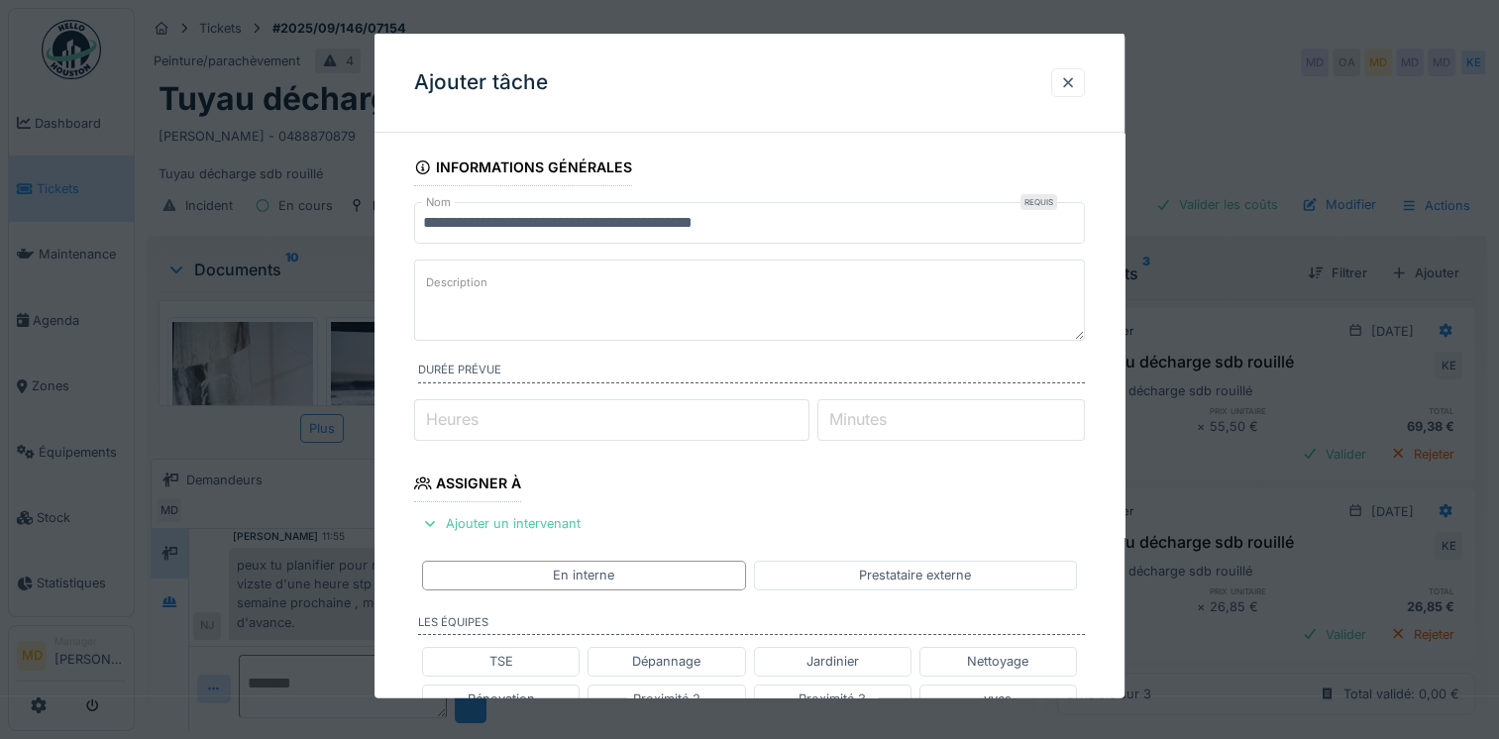
click at [466, 284] on textarea "Description" at bounding box center [749, 300] width 671 height 81
click at [515, 282] on textarea "Description" at bounding box center [749, 300] width 671 height 81
click at [553, 276] on textarea "Description" at bounding box center [749, 300] width 671 height 81
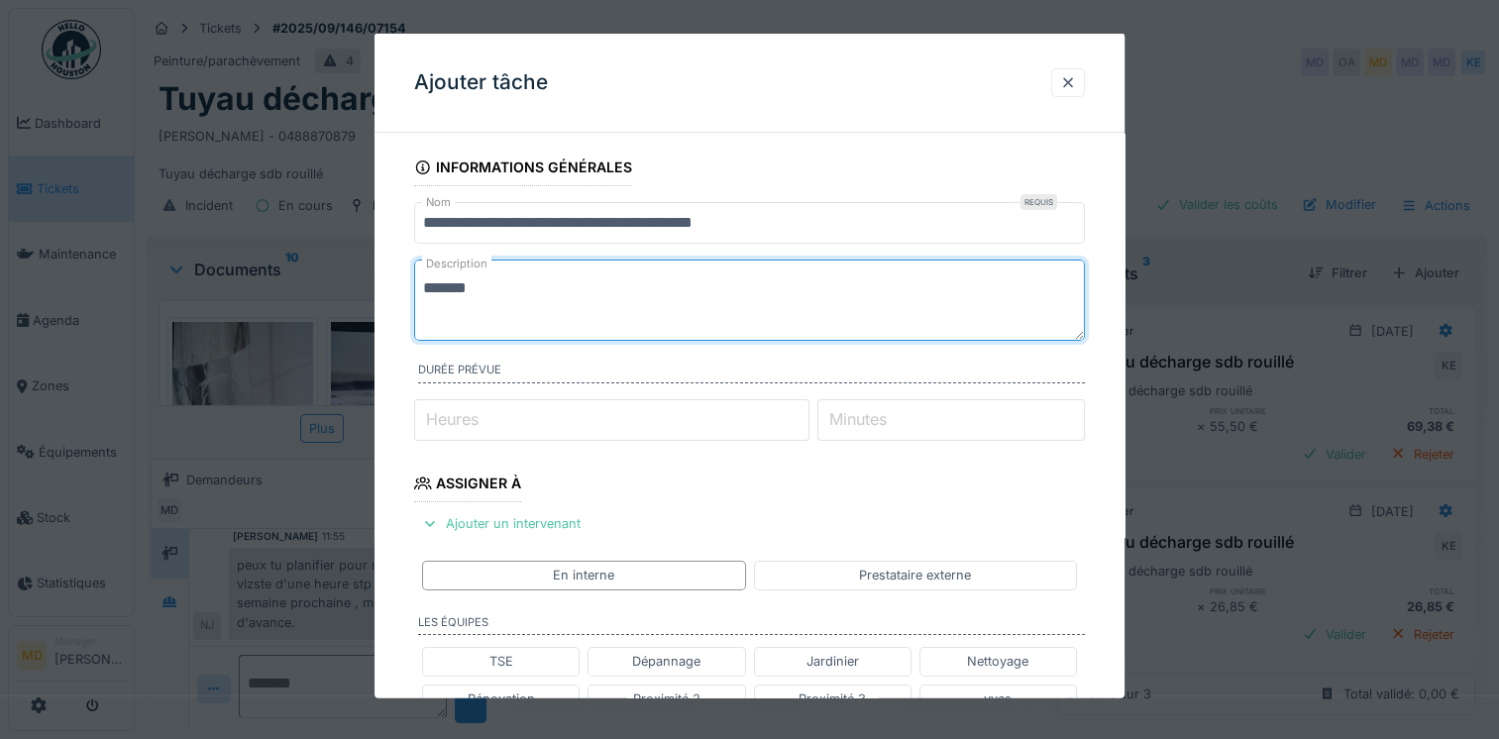
type textarea "******"
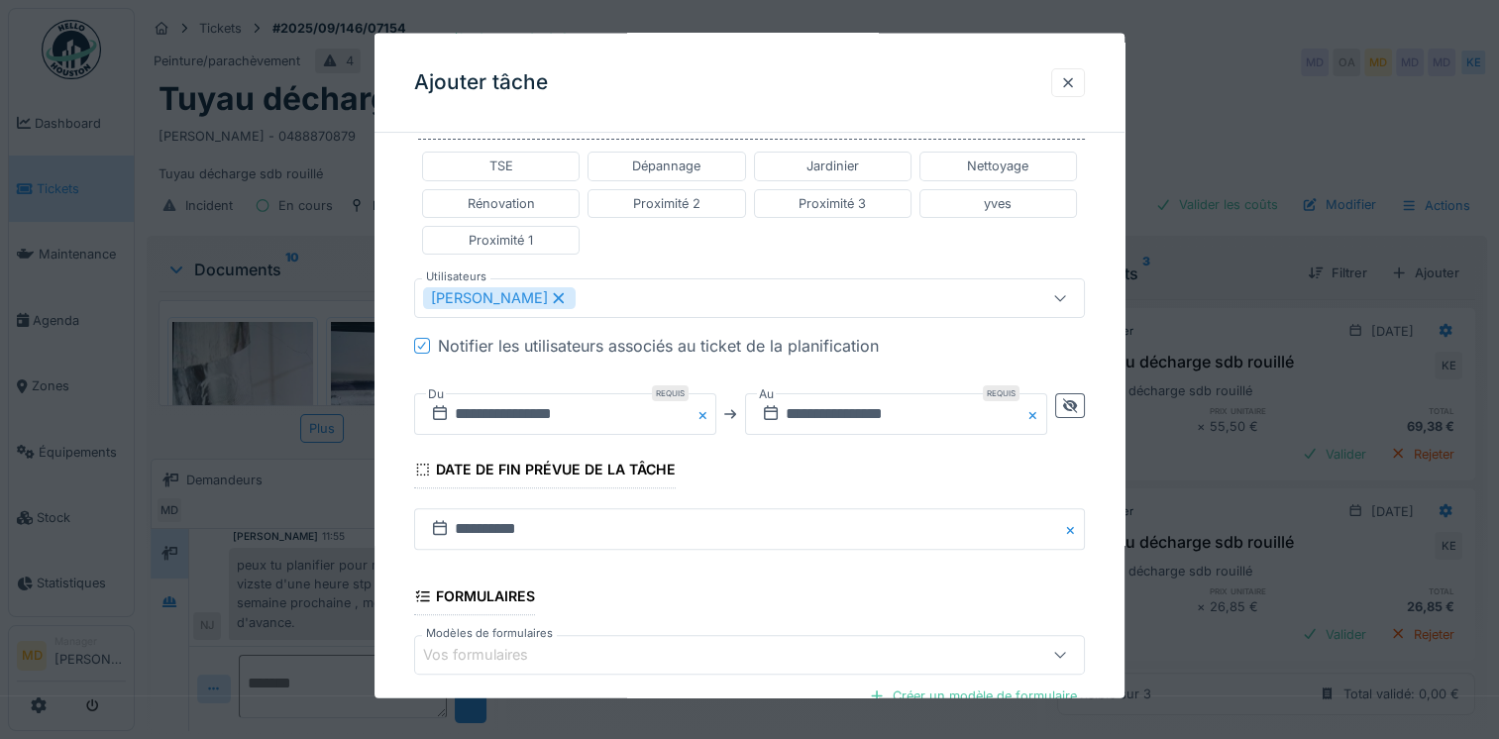
scroll to position [714, 0]
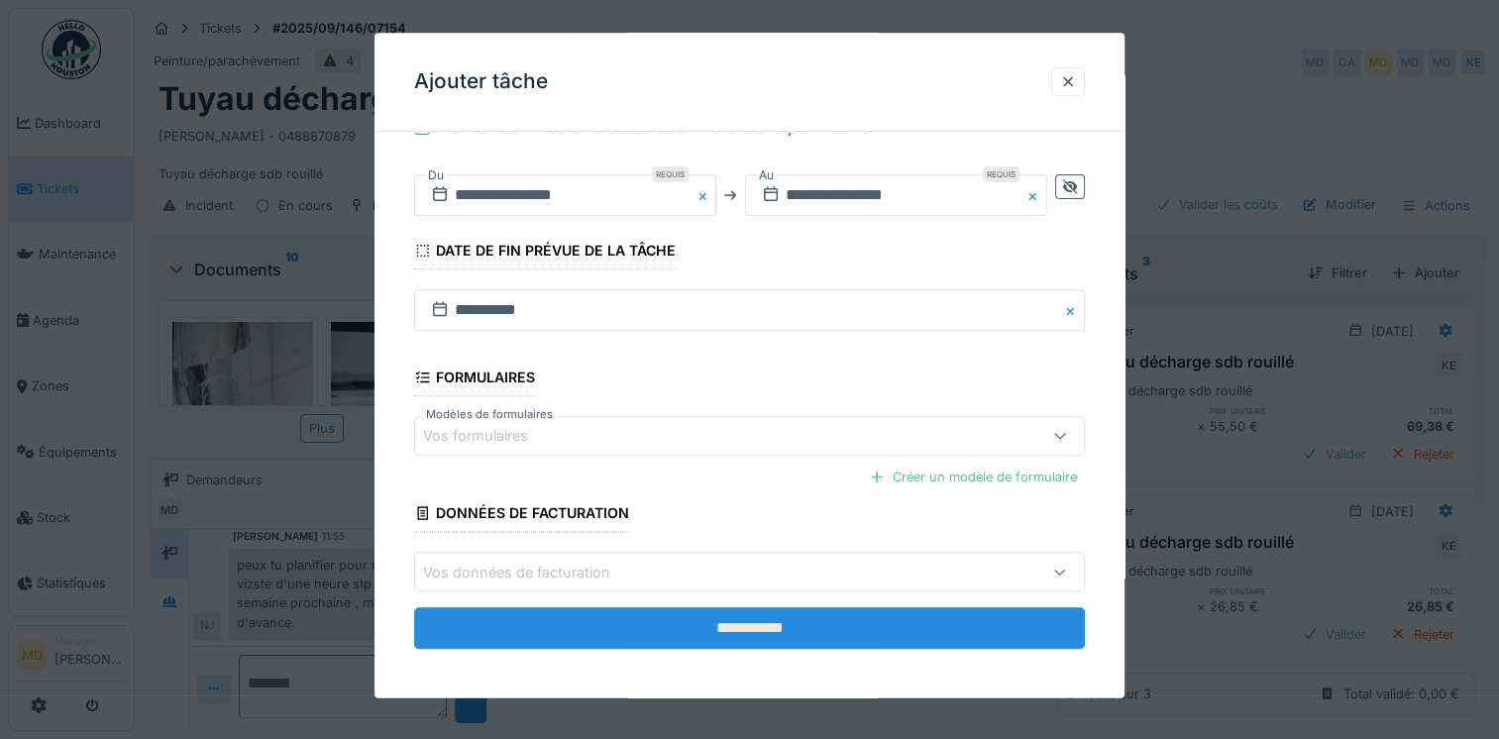
click at [747, 625] on input "**********" at bounding box center [749, 629] width 671 height 42
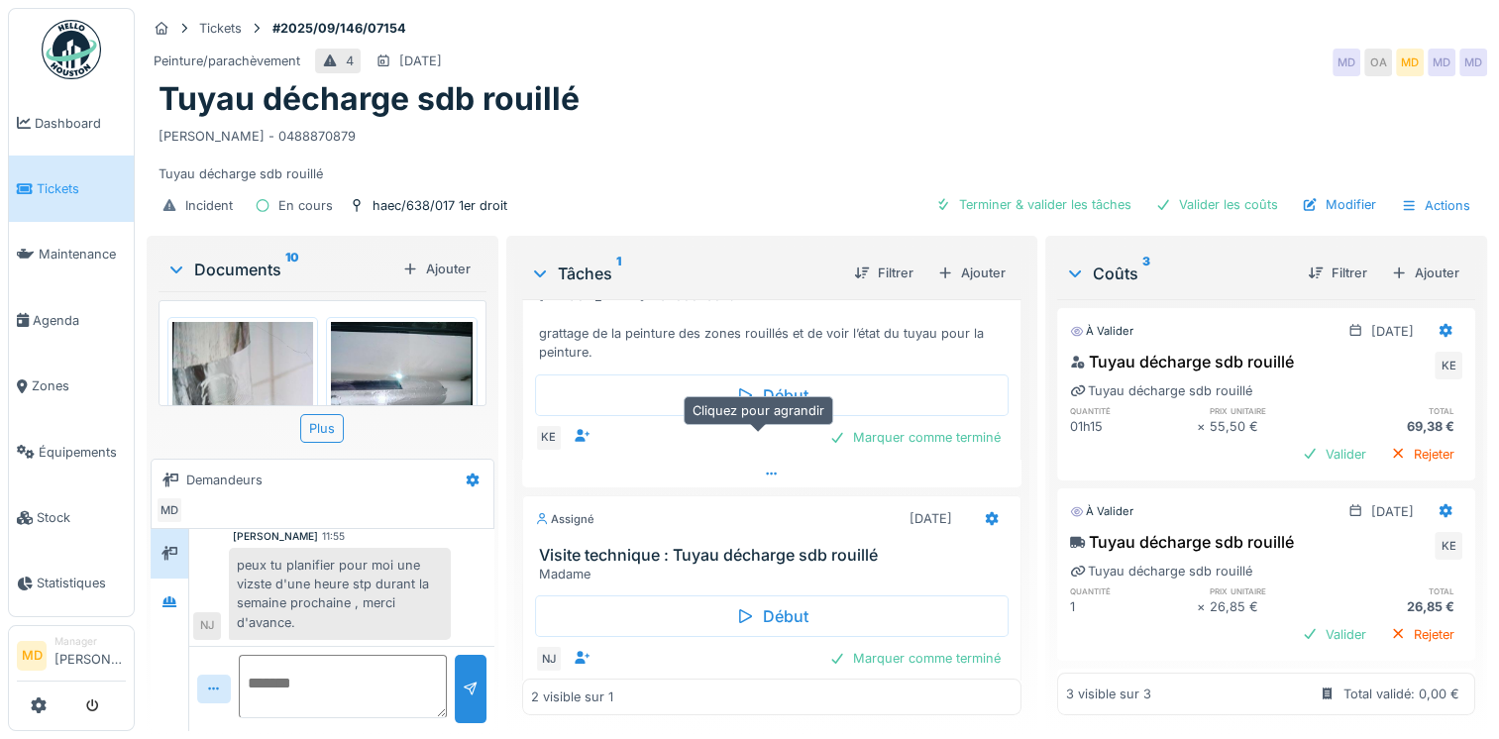
scroll to position [127, 0]
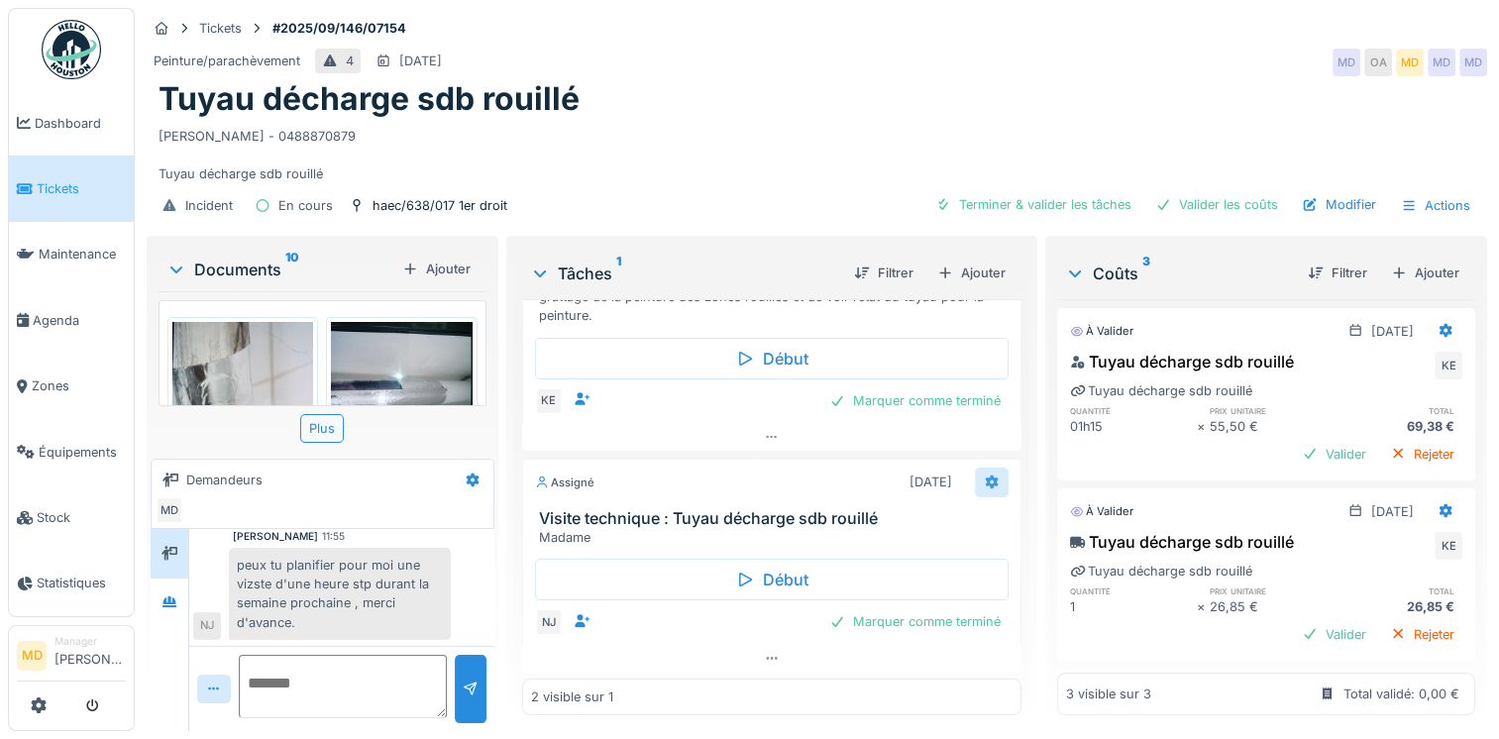
click at [984, 479] on icon at bounding box center [992, 482] width 16 height 13
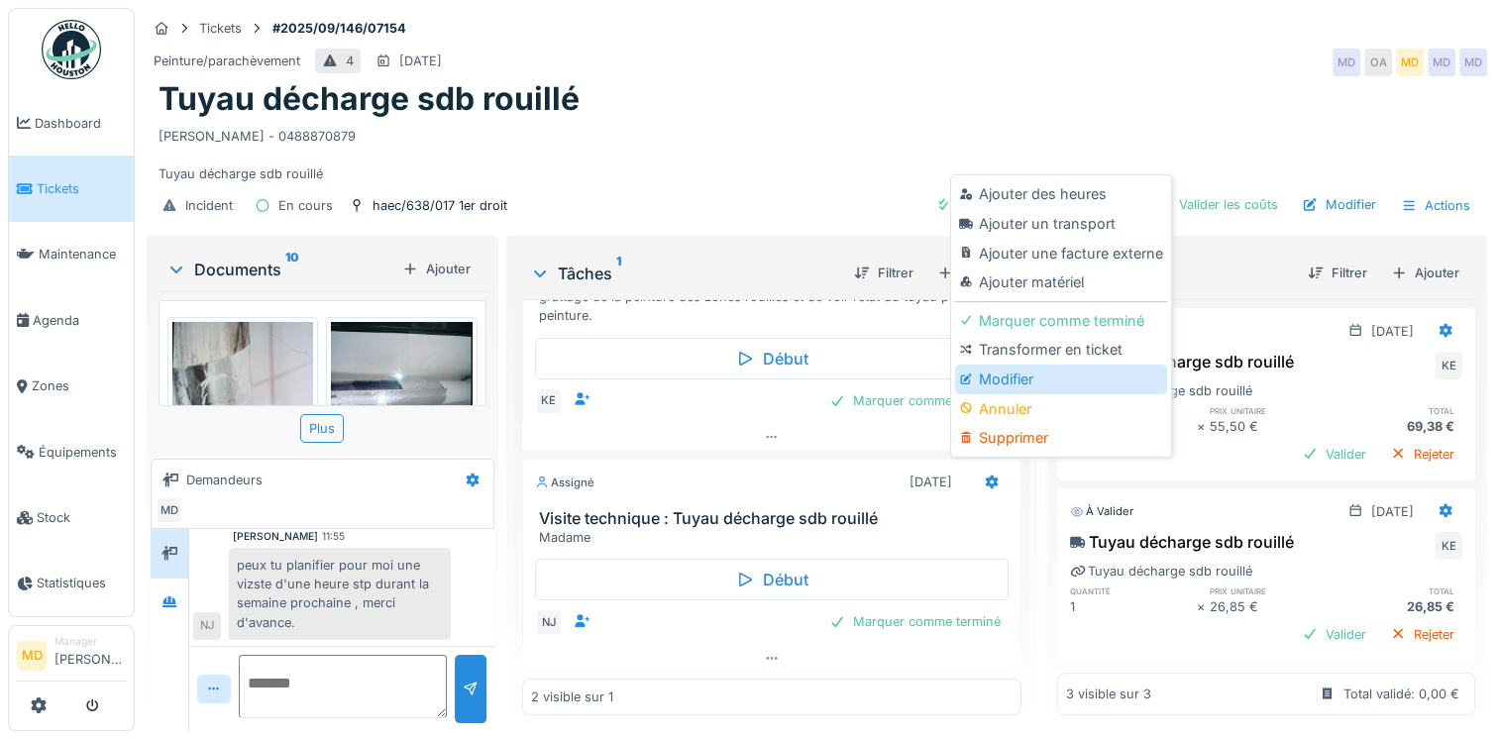
click at [991, 383] on div "Modifier" at bounding box center [1060, 380] width 211 height 30
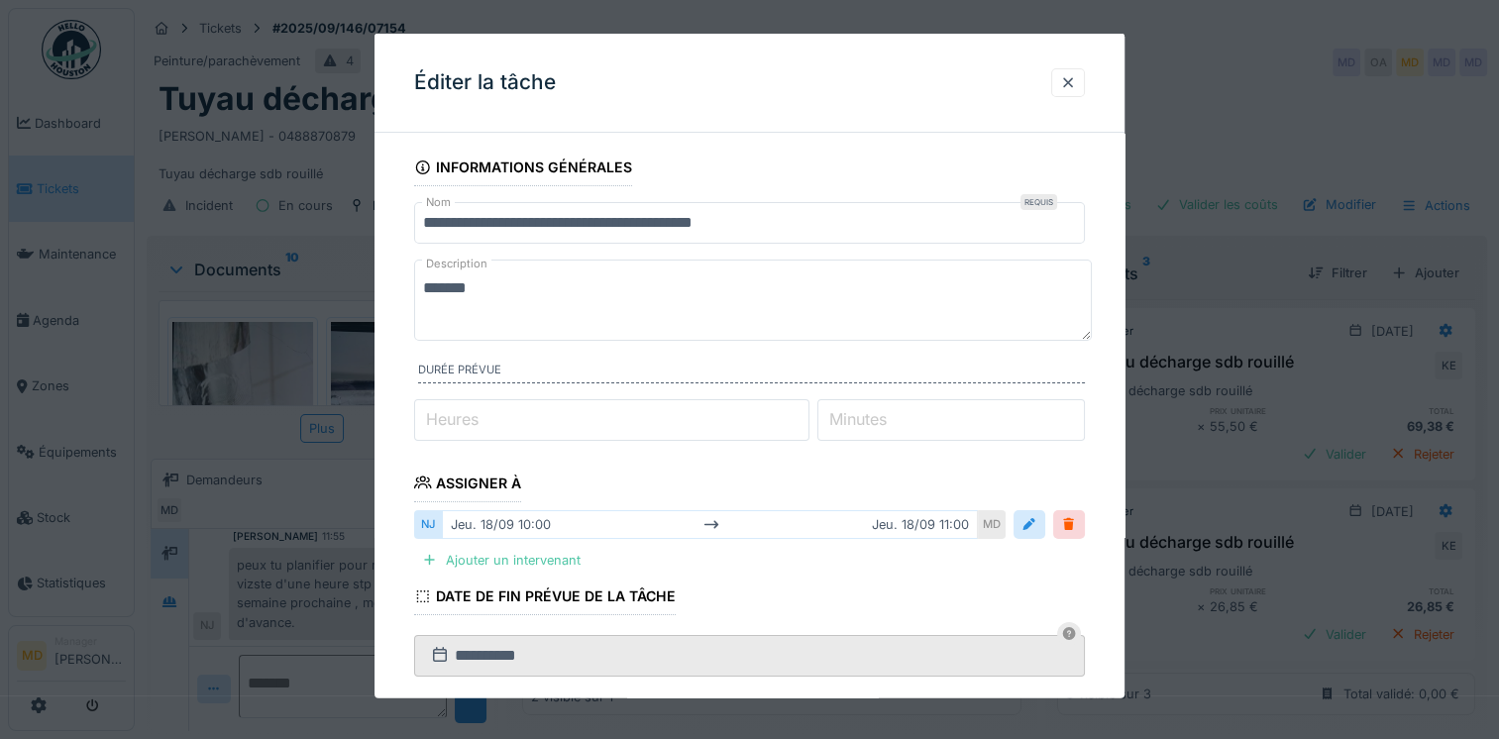
click at [503, 287] on textarea "******" at bounding box center [753, 300] width 678 height 81
paste textarea "**********"
type textarea "**********"
click at [595, 412] on input "*" at bounding box center [611, 419] width 395 height 42
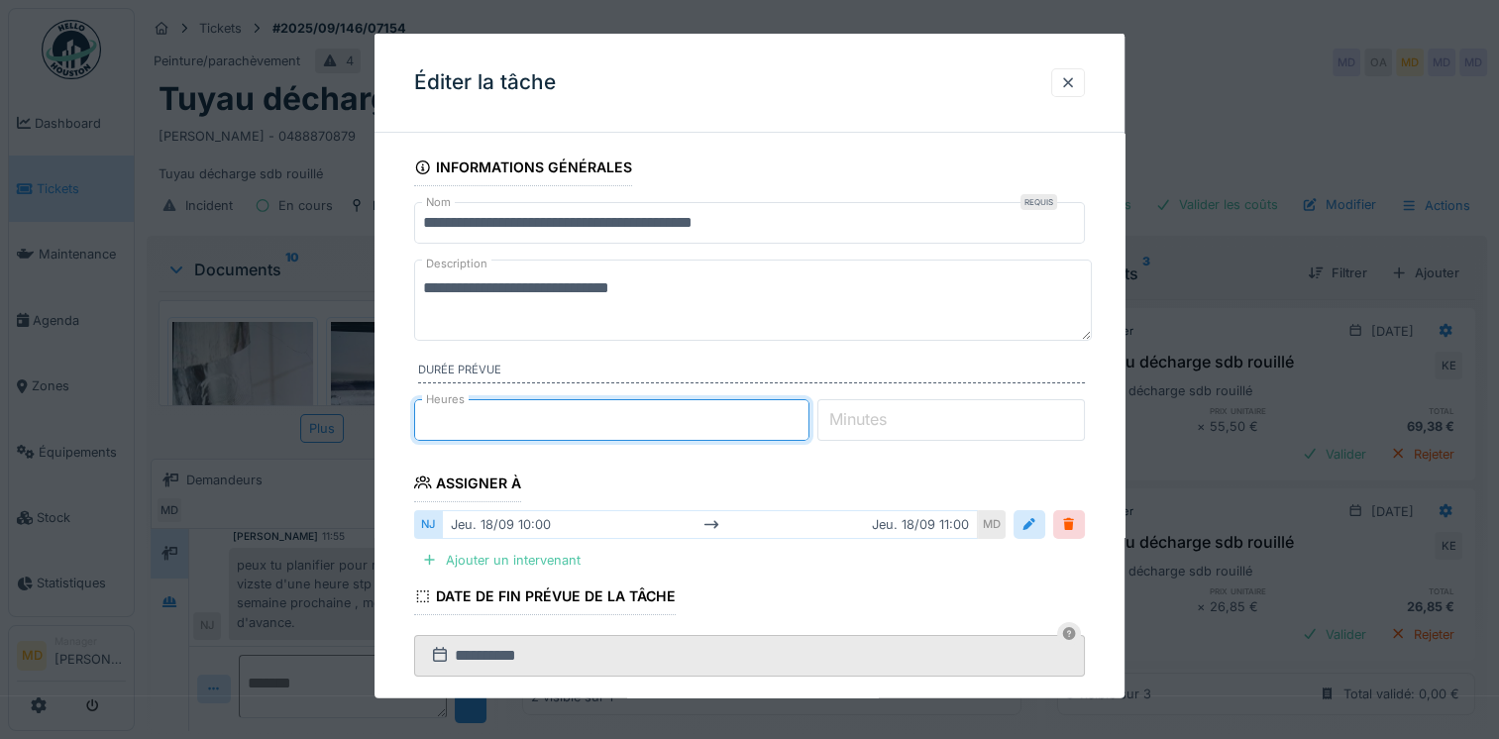
type input "*"
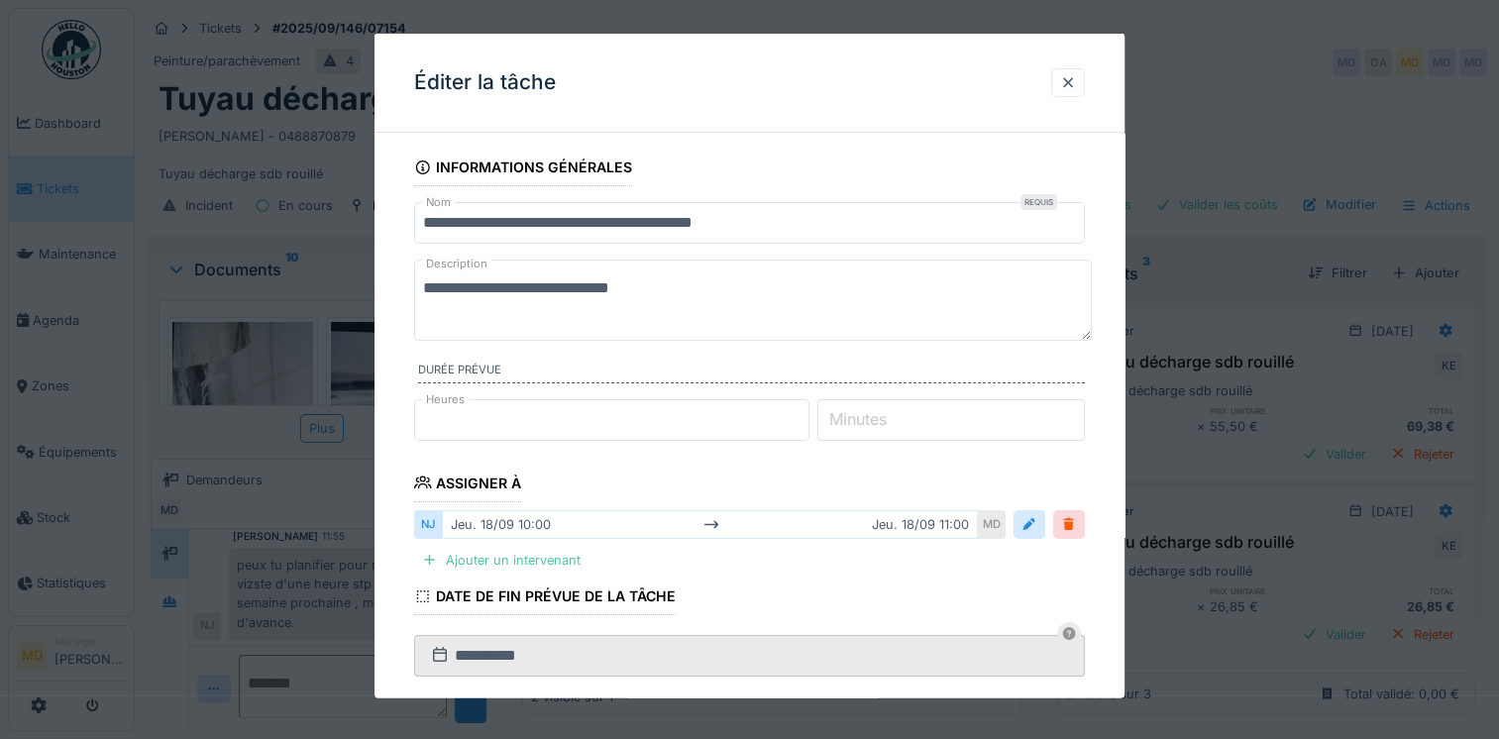
click at [725, 456] on fieldset "**********" at bounding box center [749, 580] width 671 height 863
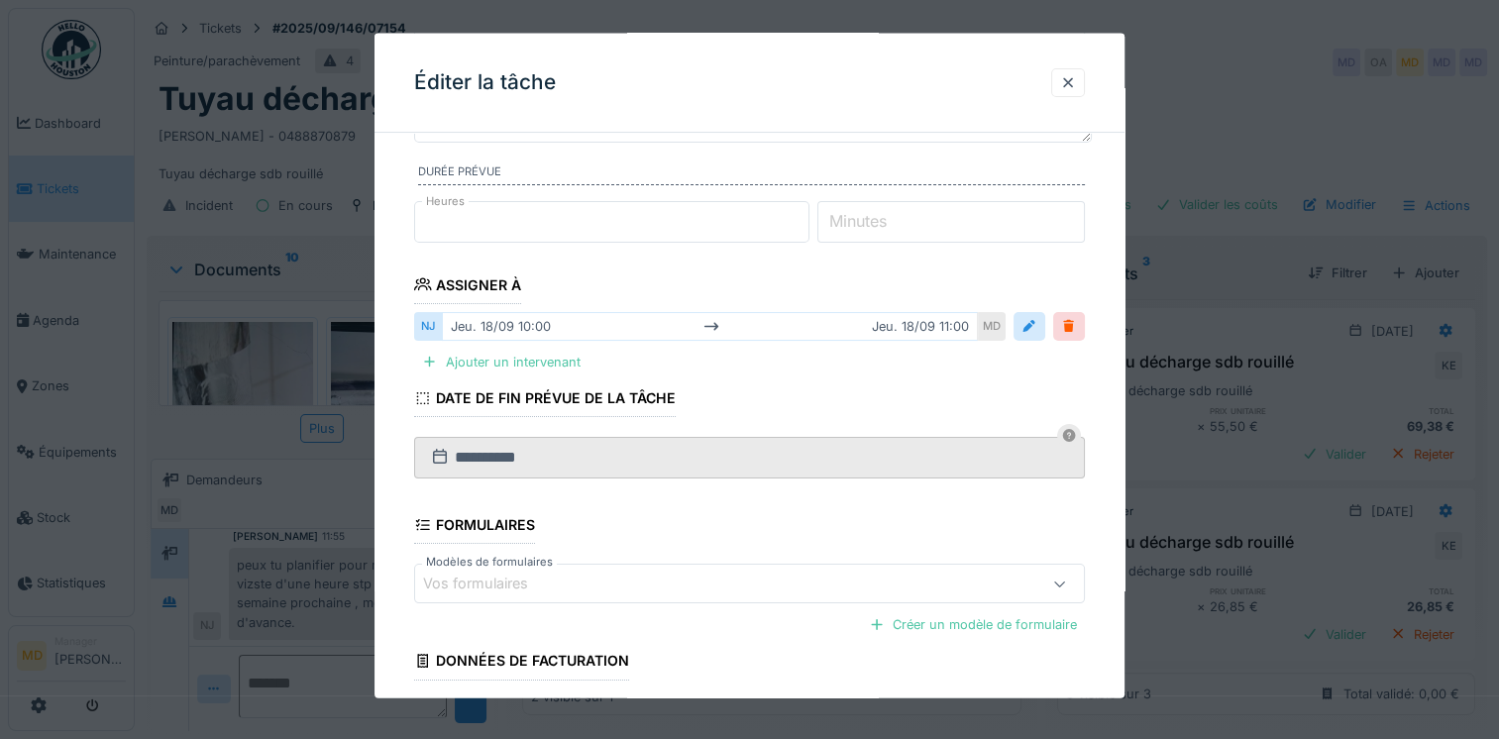
scroll to position [348, 0]
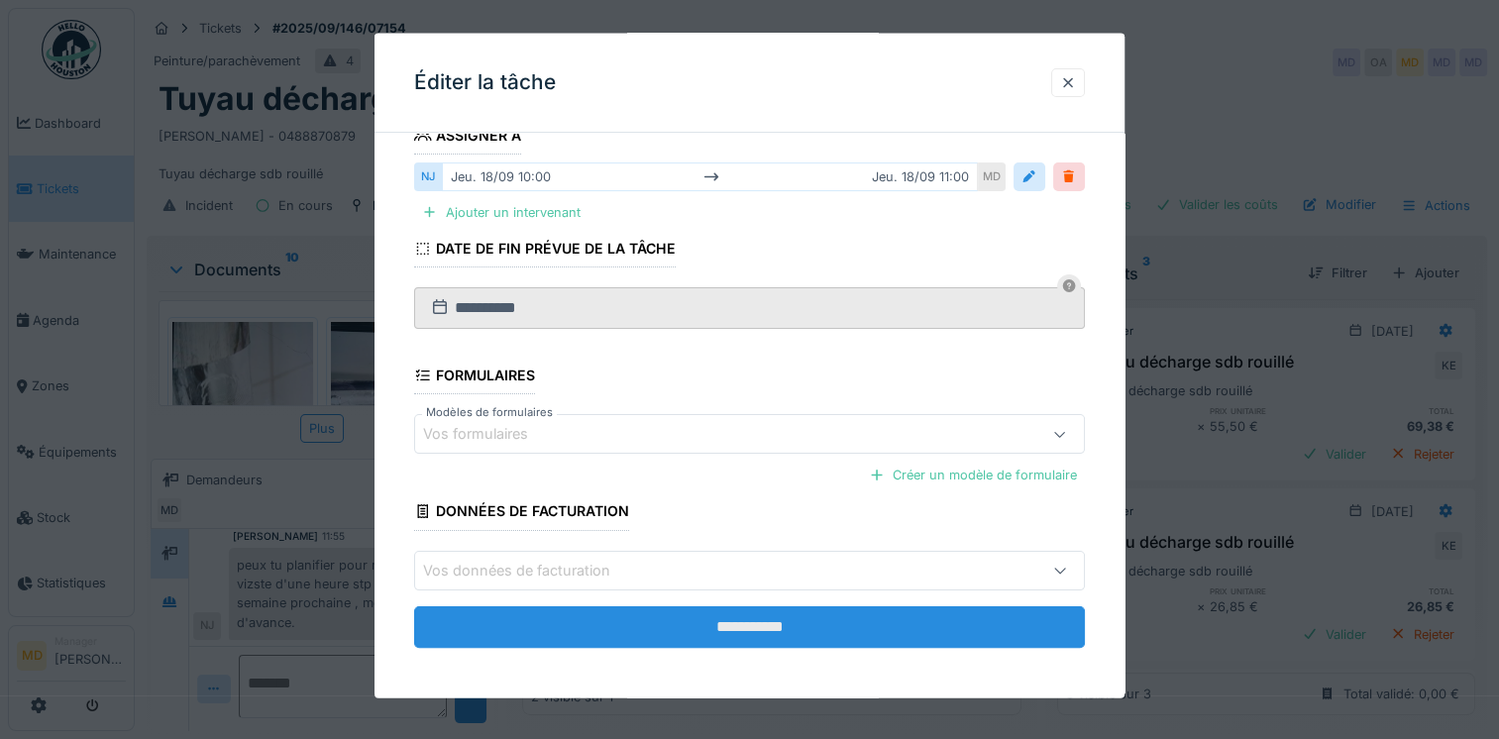
click at [741, 620] on input "**********" at bounding box center [749, 627] width 671 height 42
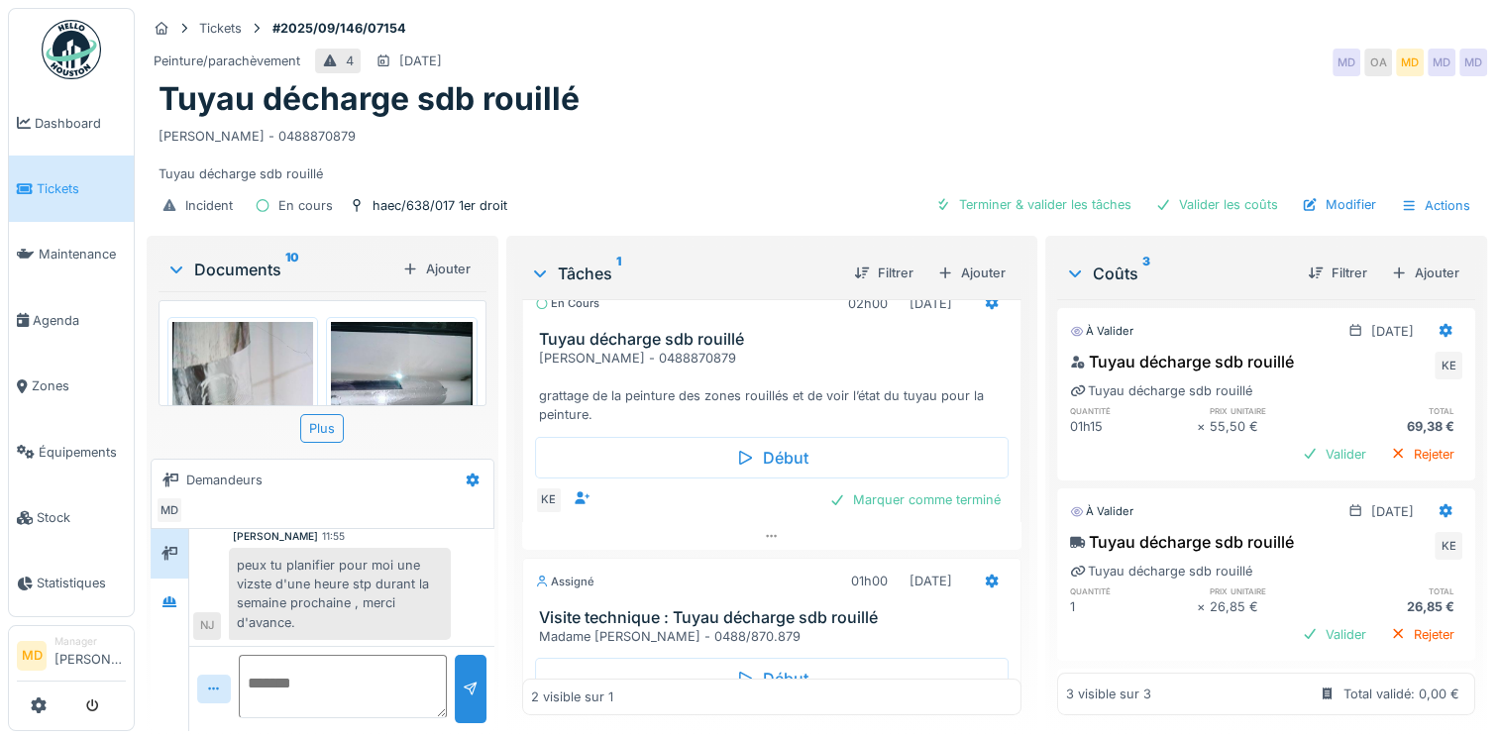
scroll to position [0, 0]
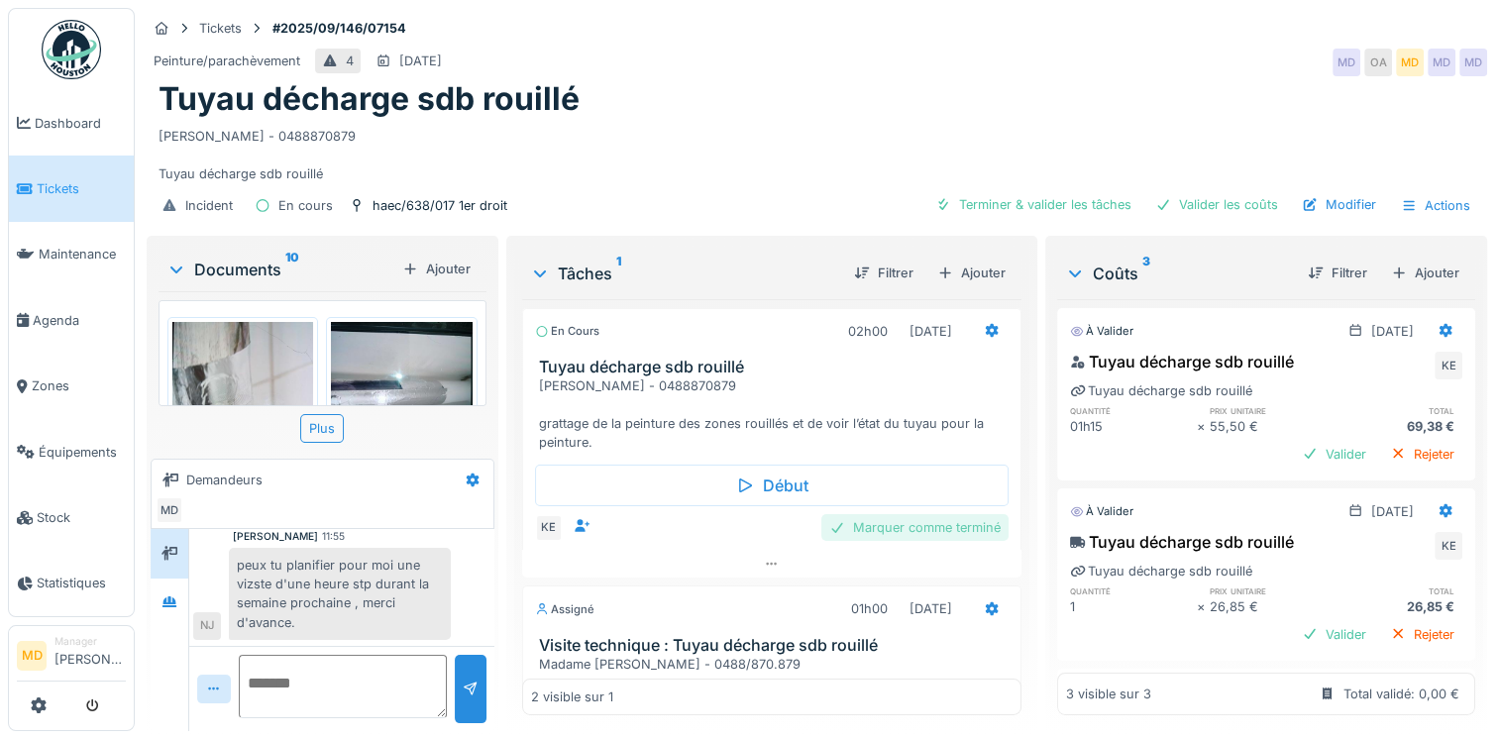
click at [893, 532] on div "Marquer comme terminé" at bounding box center [915, 527] width 187 height 27
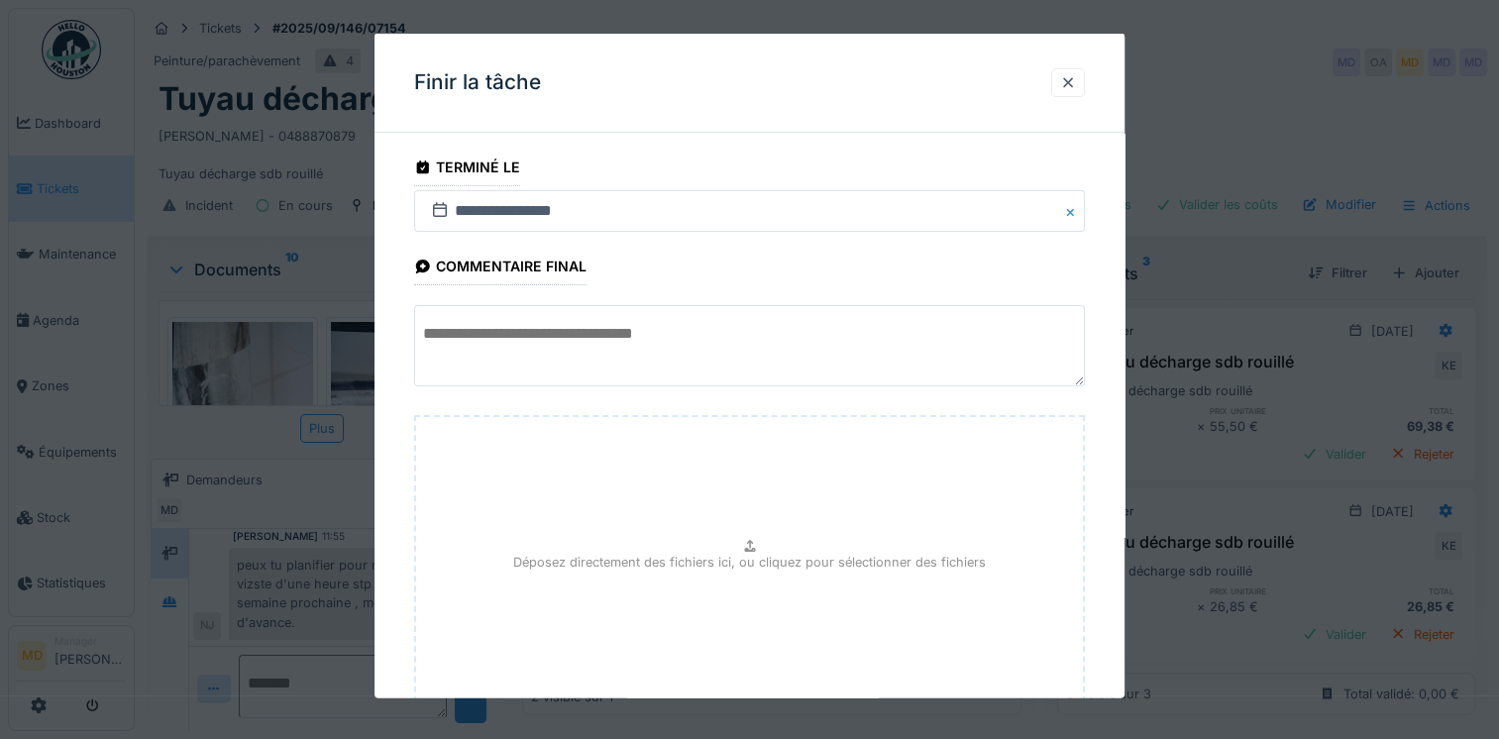
scroll to position [140, 0]
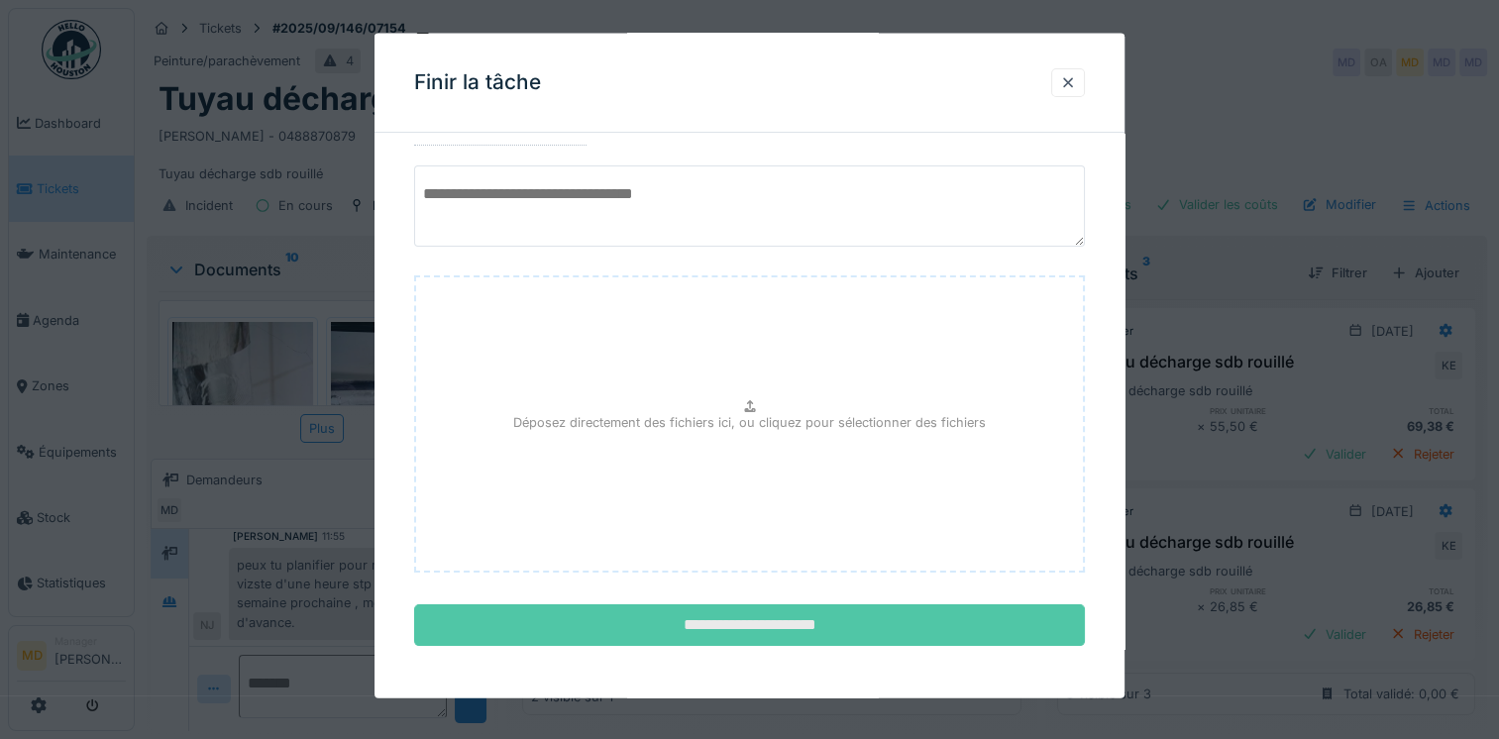
click at [746, 618] on input "**********" at bounding box center [749, 626] width 671 height 42
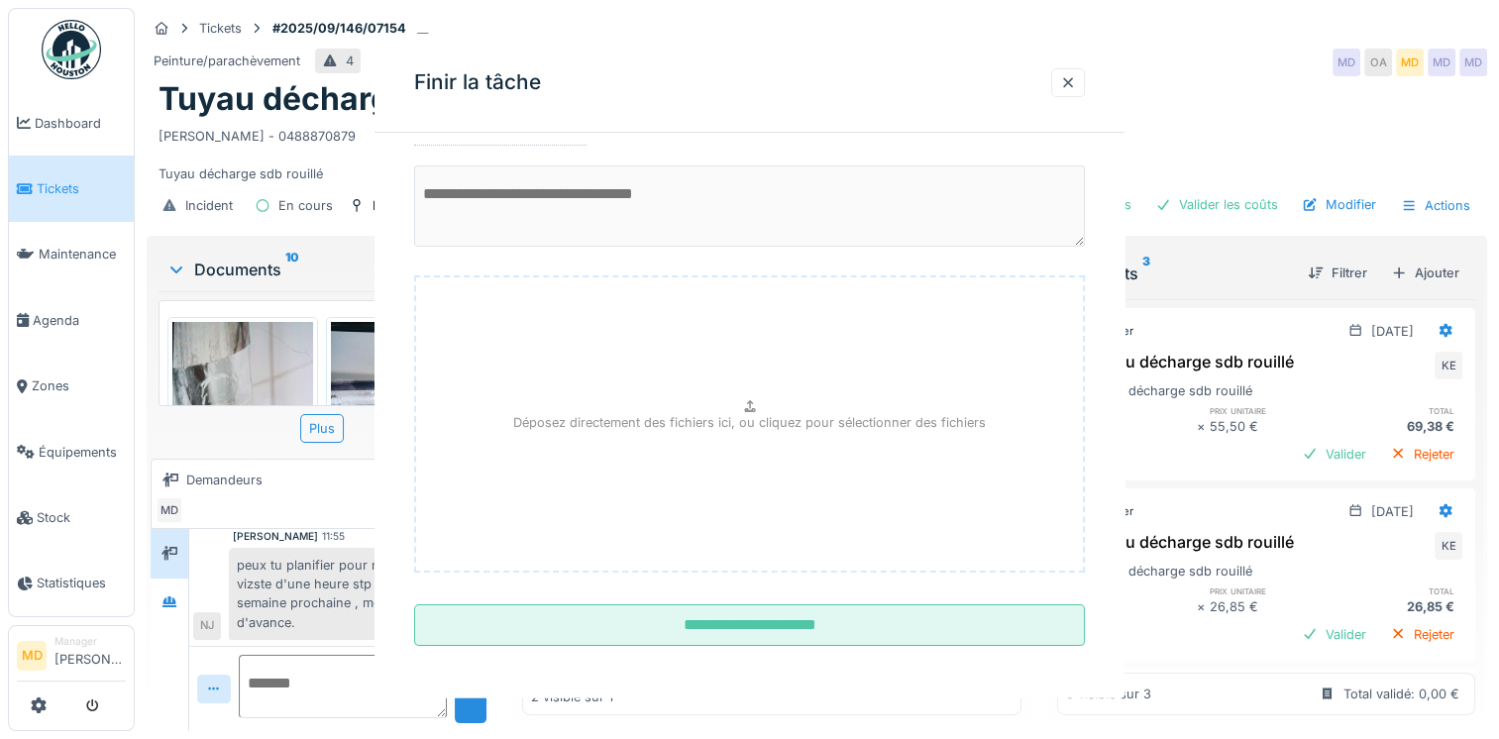
scroll to position [0, 0]
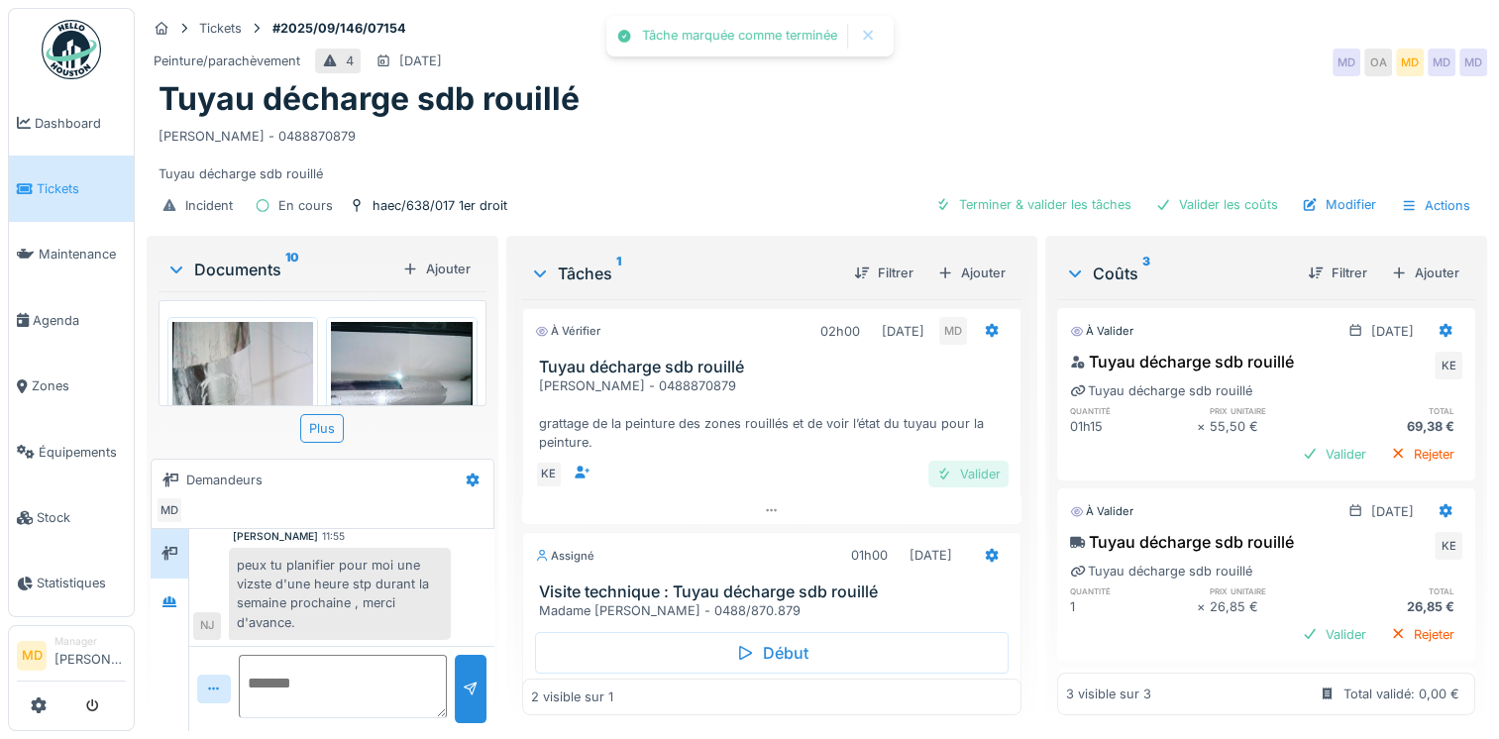
click at [946, 468] on div "Valider" at bounding box center [969, 474] width 80 height 27
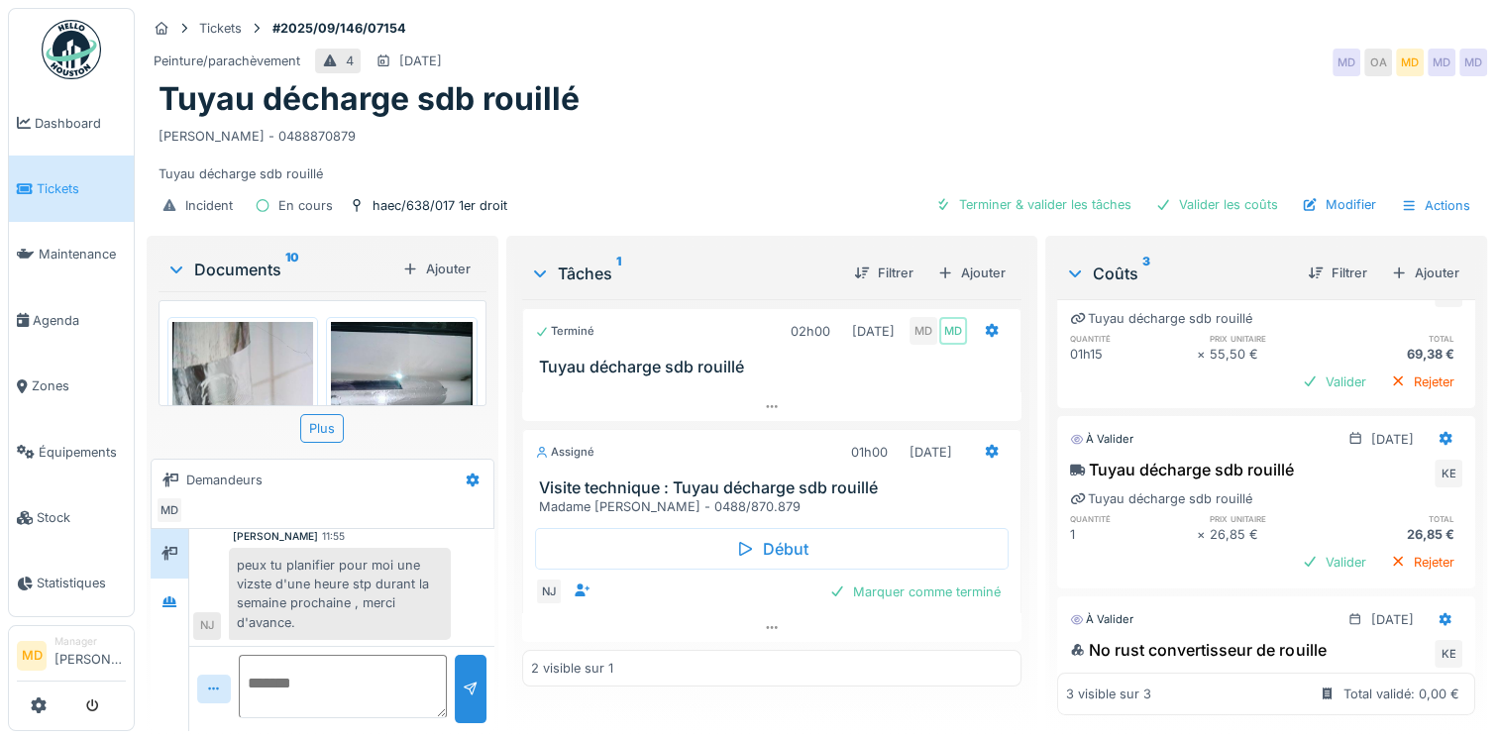
scroll to position [255, 0]
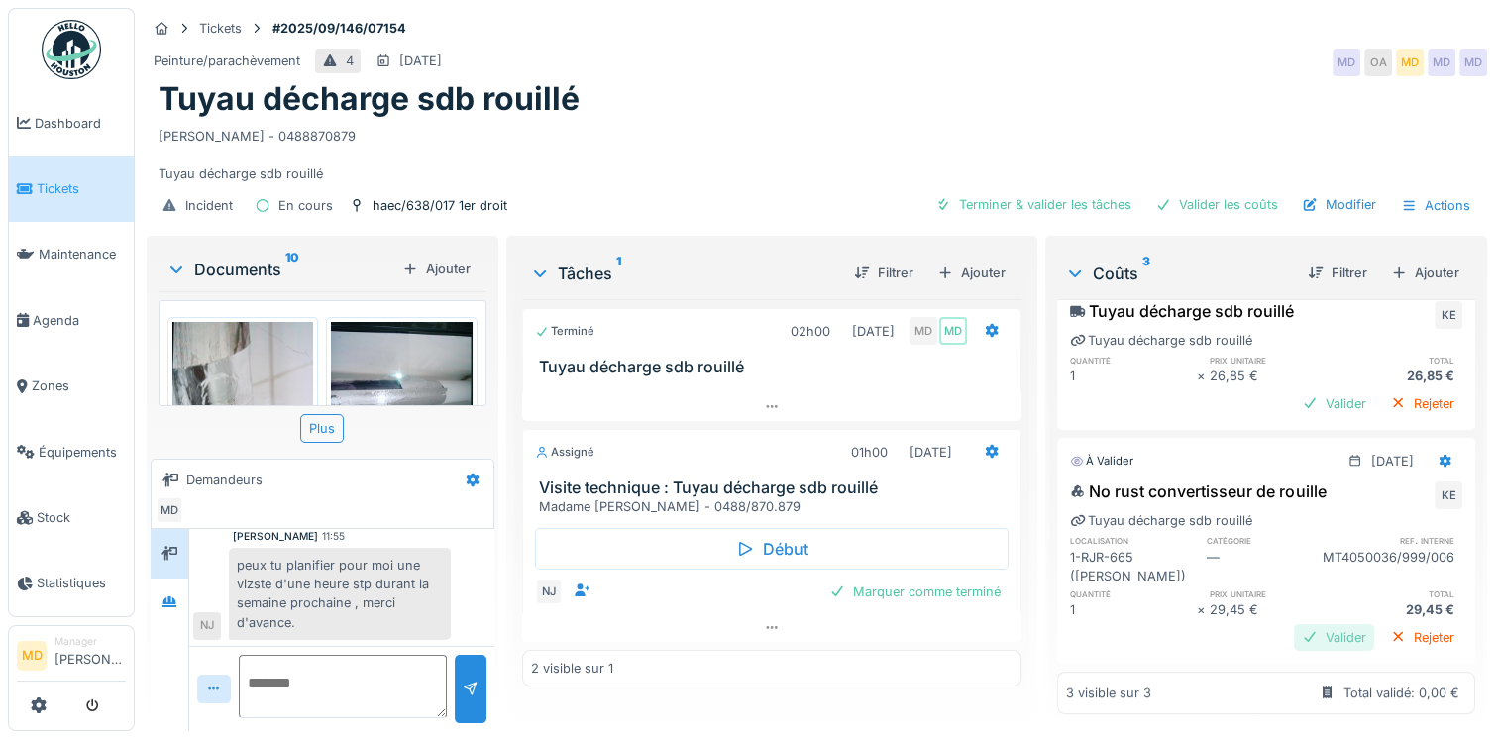
click at [1306, 624] on div "Valider" at bounding box center [1334, 637] width 80 height 27
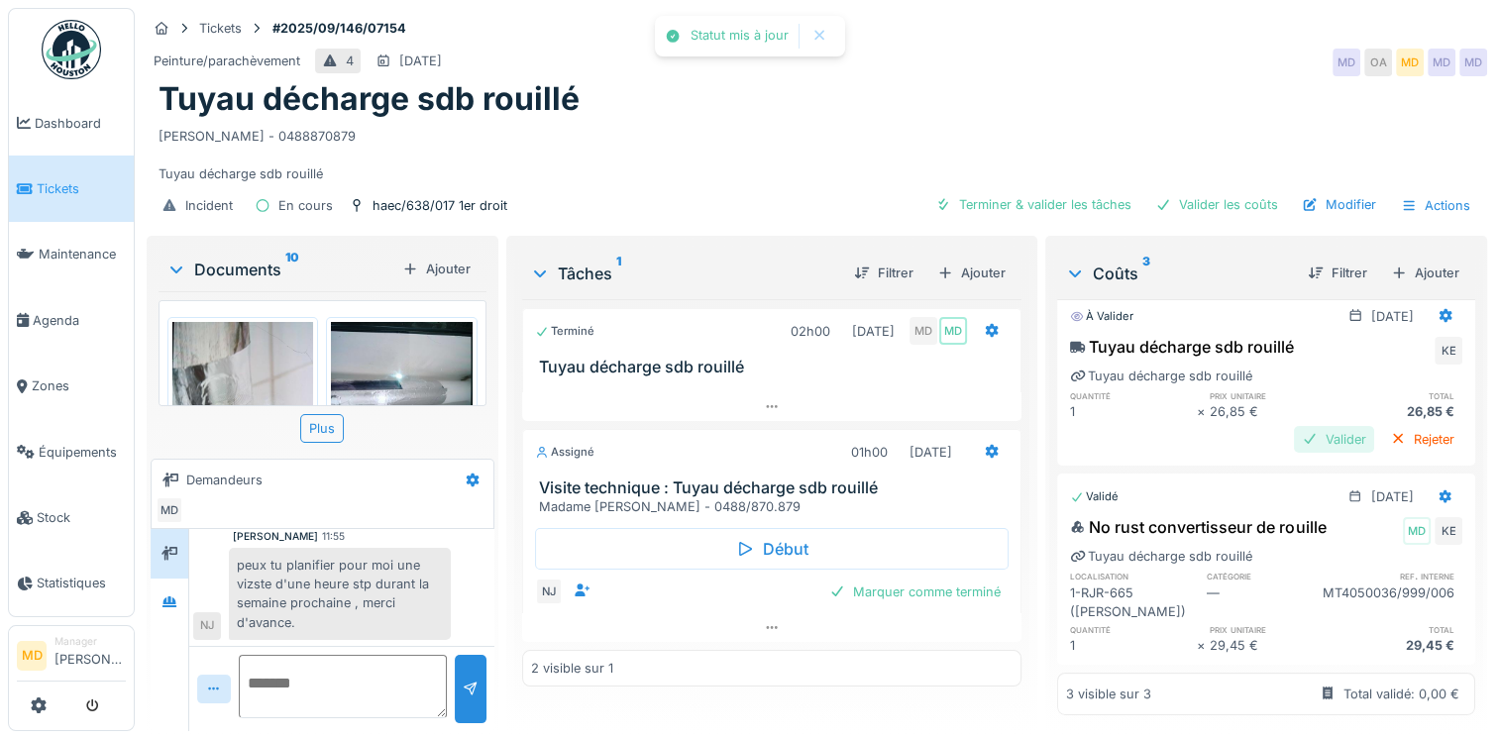
click at [1298, 426] on div "Valider" at bounding box center [1334, 439] width 80 height 27
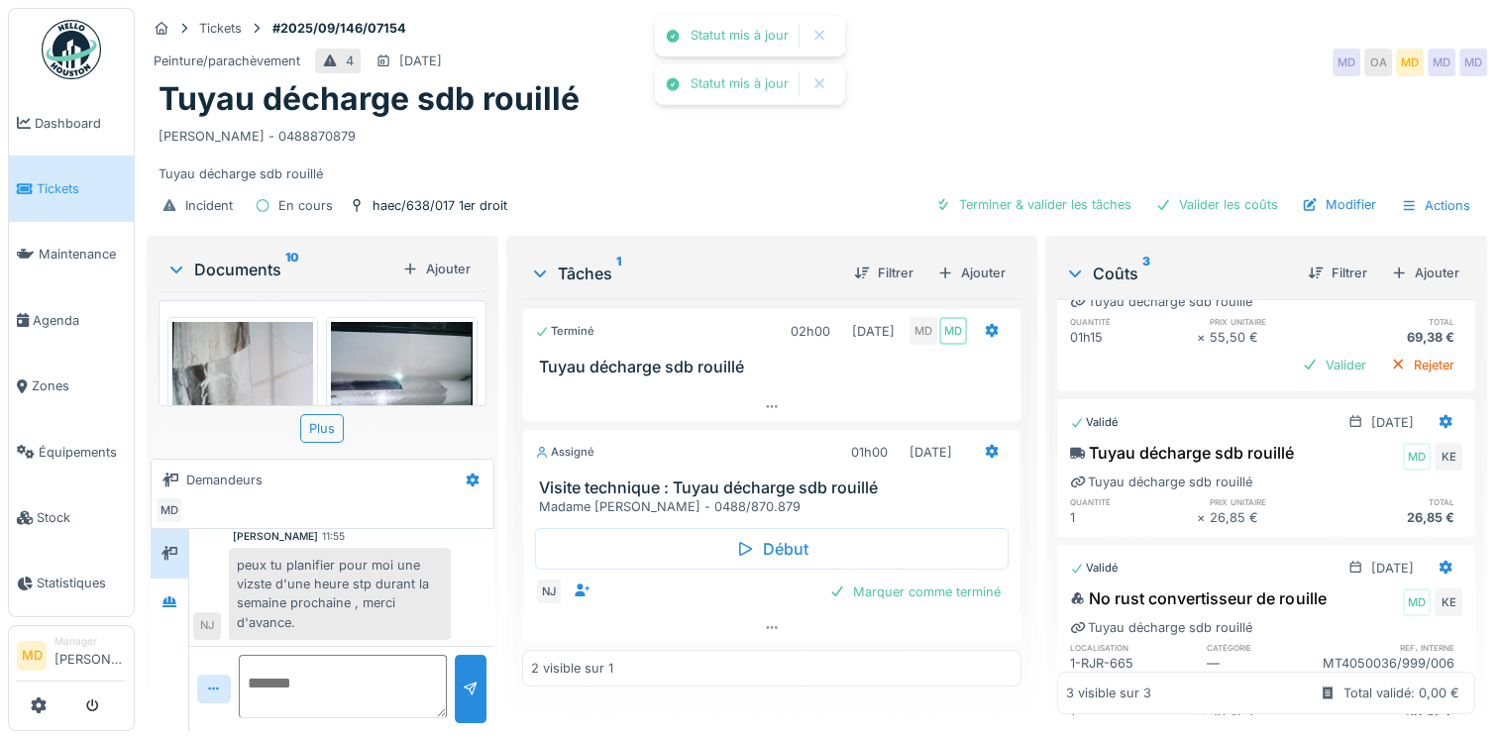
scroll to position [0, 0]
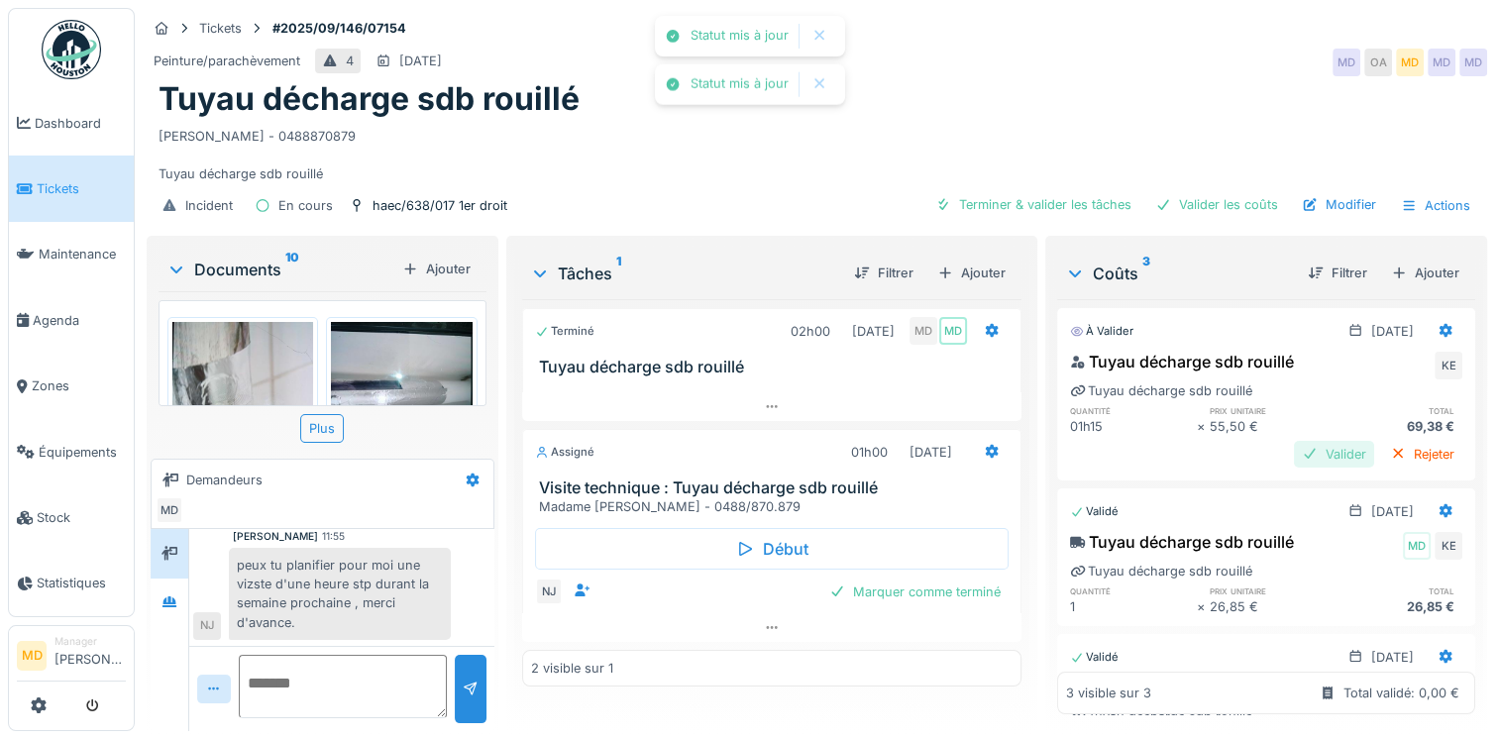
click at [1294, 441] on div "Valider" at bounding box center [1334, 454] width 80 height 27
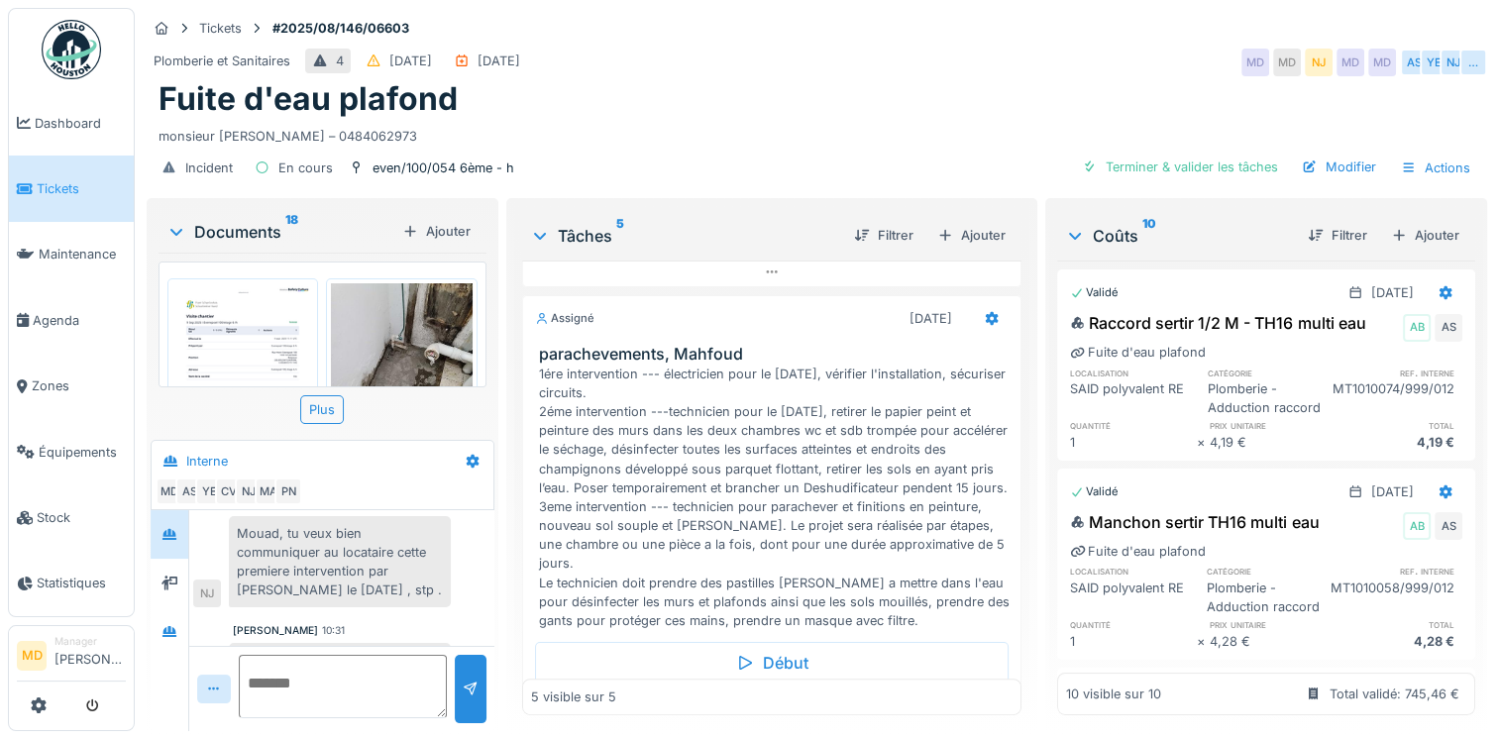
scroll to position [1286, 0]
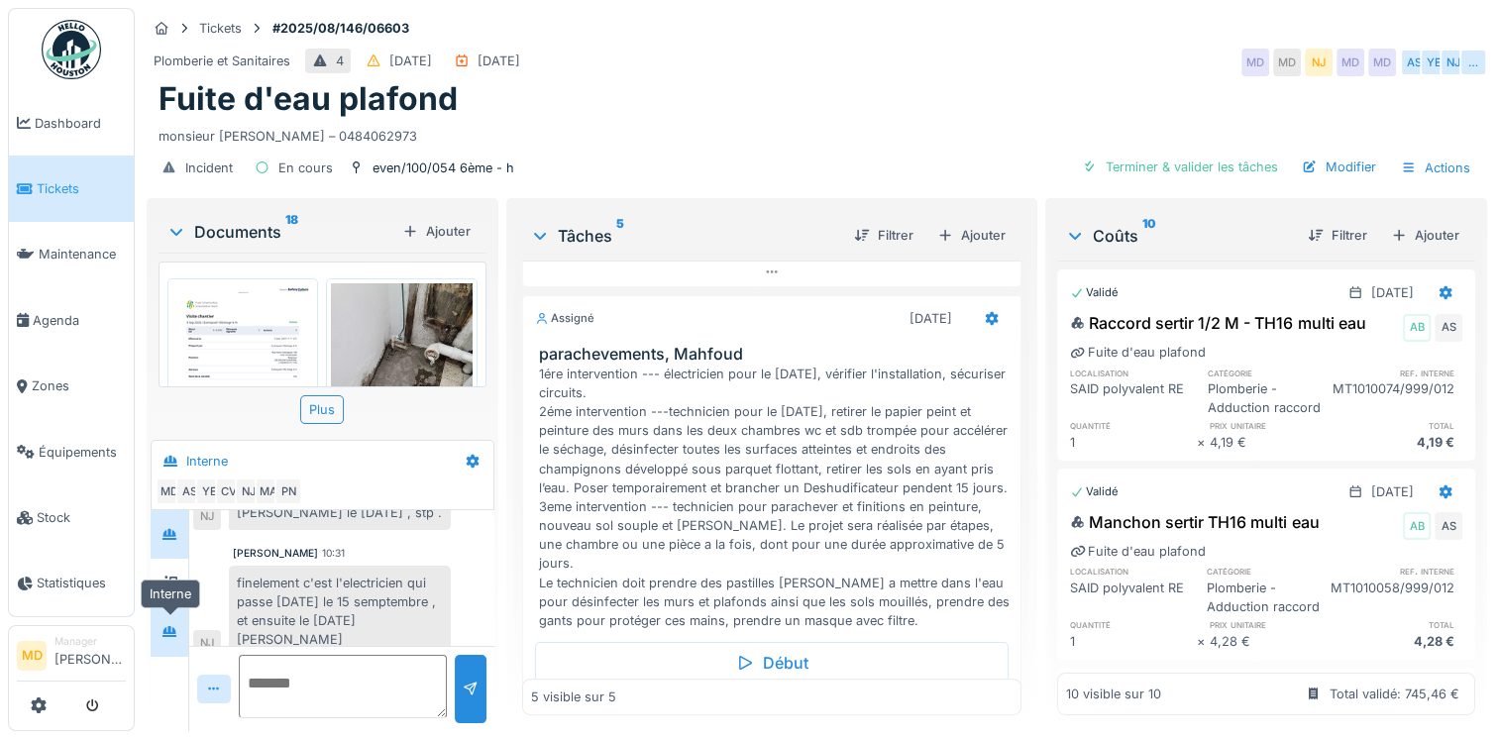
click at [176, 620] on div at bounding box center [170, 632] width 30 height 25
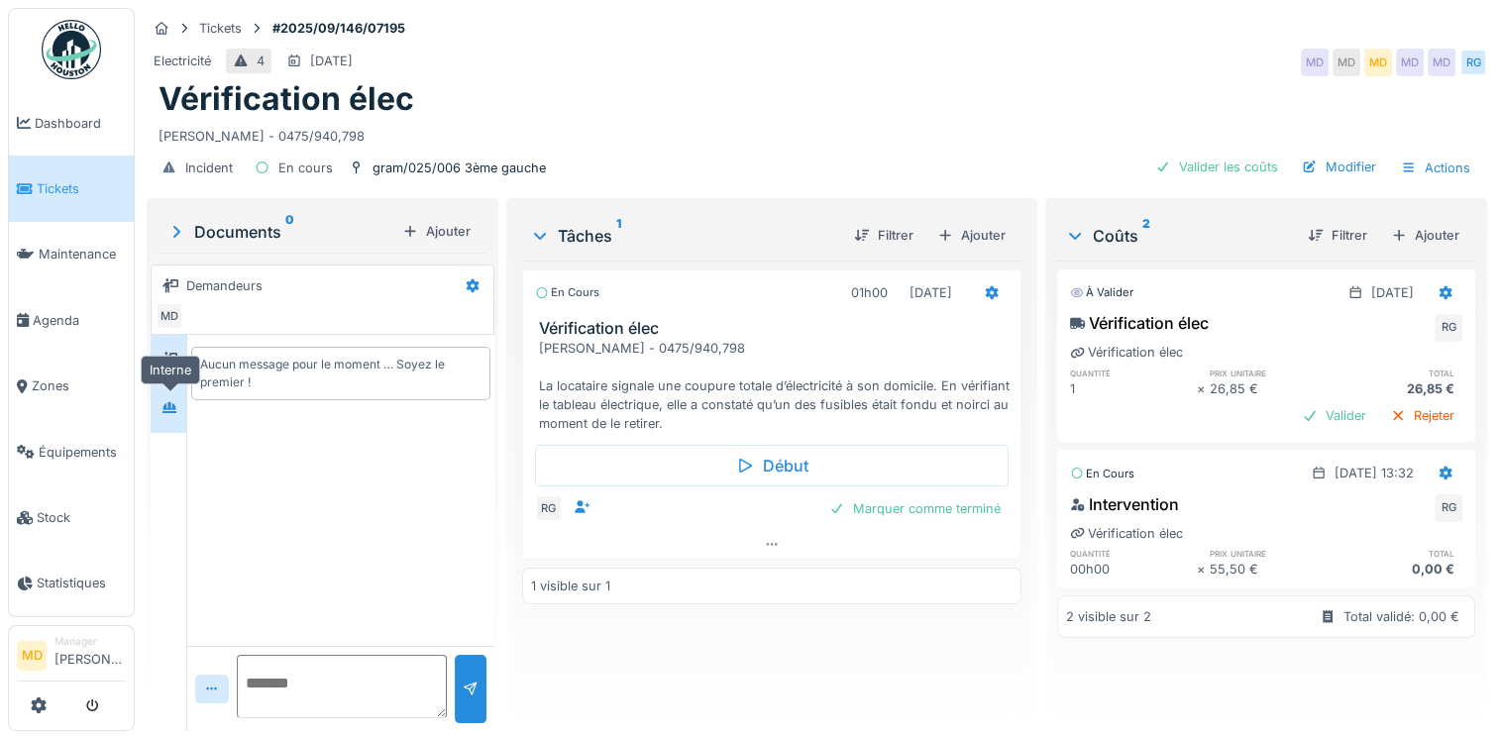
click at [166, 404] on icon at bounding box center [170, 407] width 14 height 11
